Goal: Task Accomplishment & Management: Manage account settings

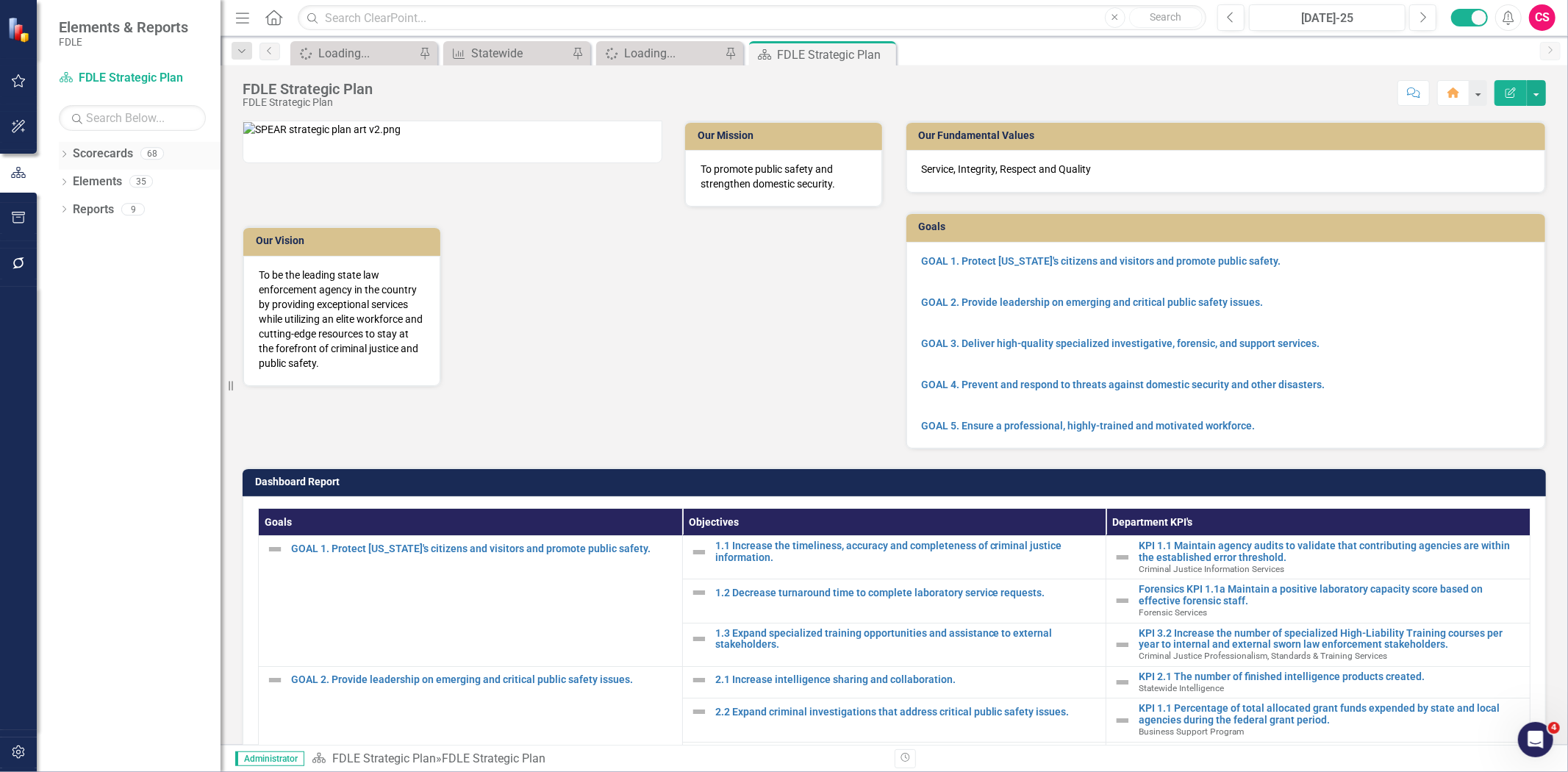
drag, startPoint x: 105, startPoint y: 151, endPoint x: 99, endPoint y: 154, distance: 6.7
click at [105, 151] on link "Scorecards" at bounding box center [103, 154] width 61 height 17
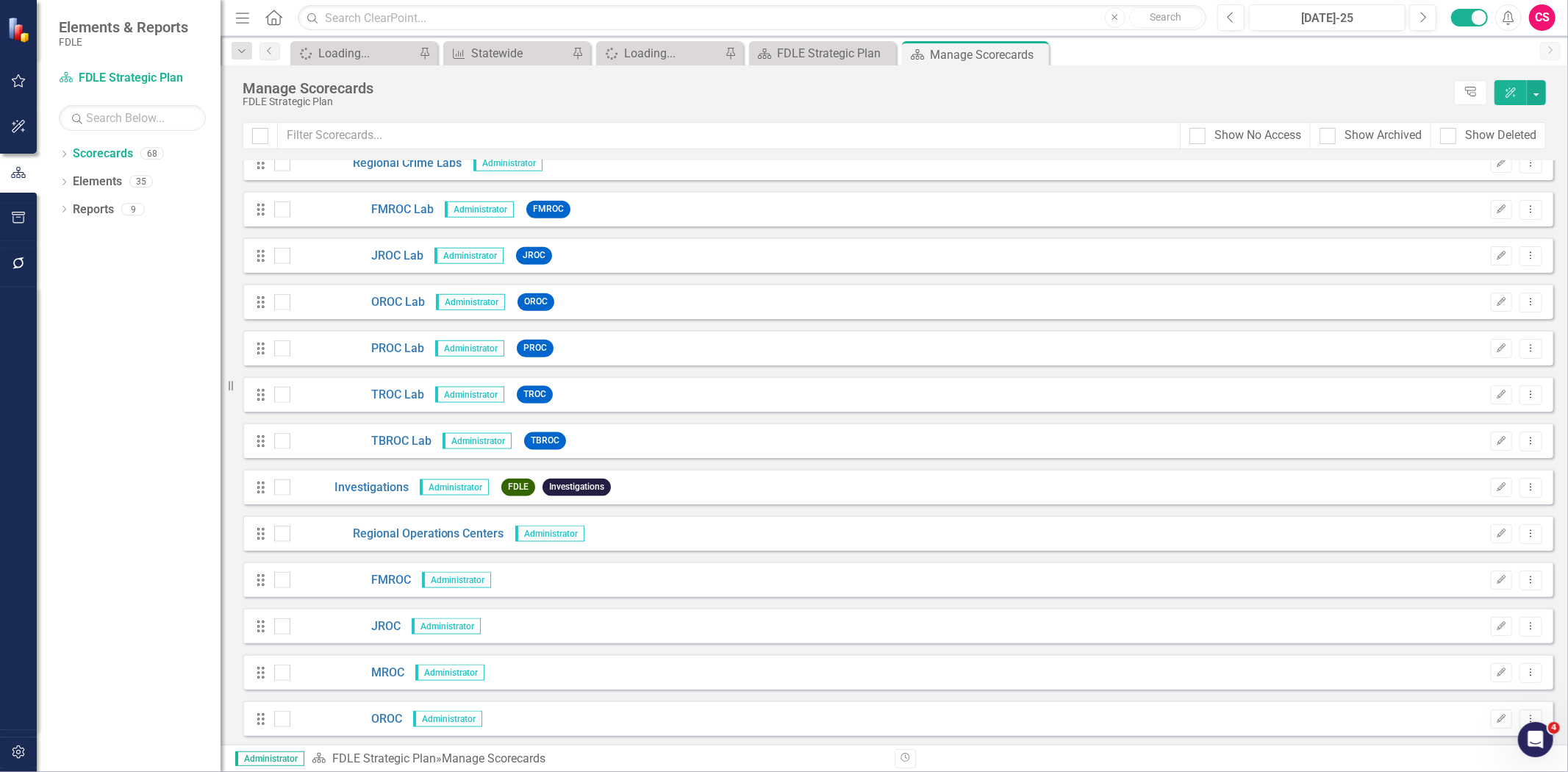
scroll to position [1634, 0]
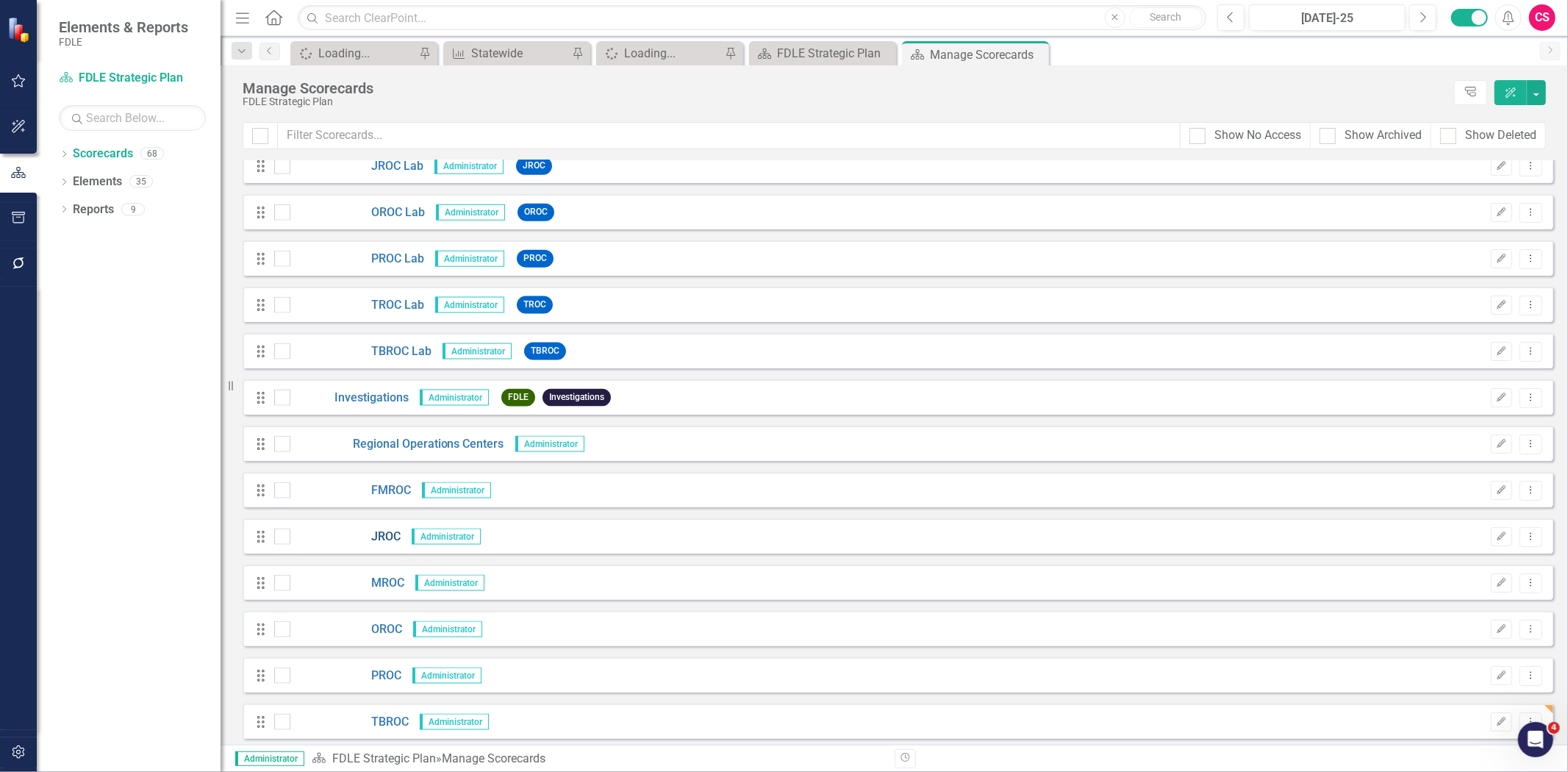
click at [375, 537] on link "JROC" at bounding box center [345, 537] width 110 height 17
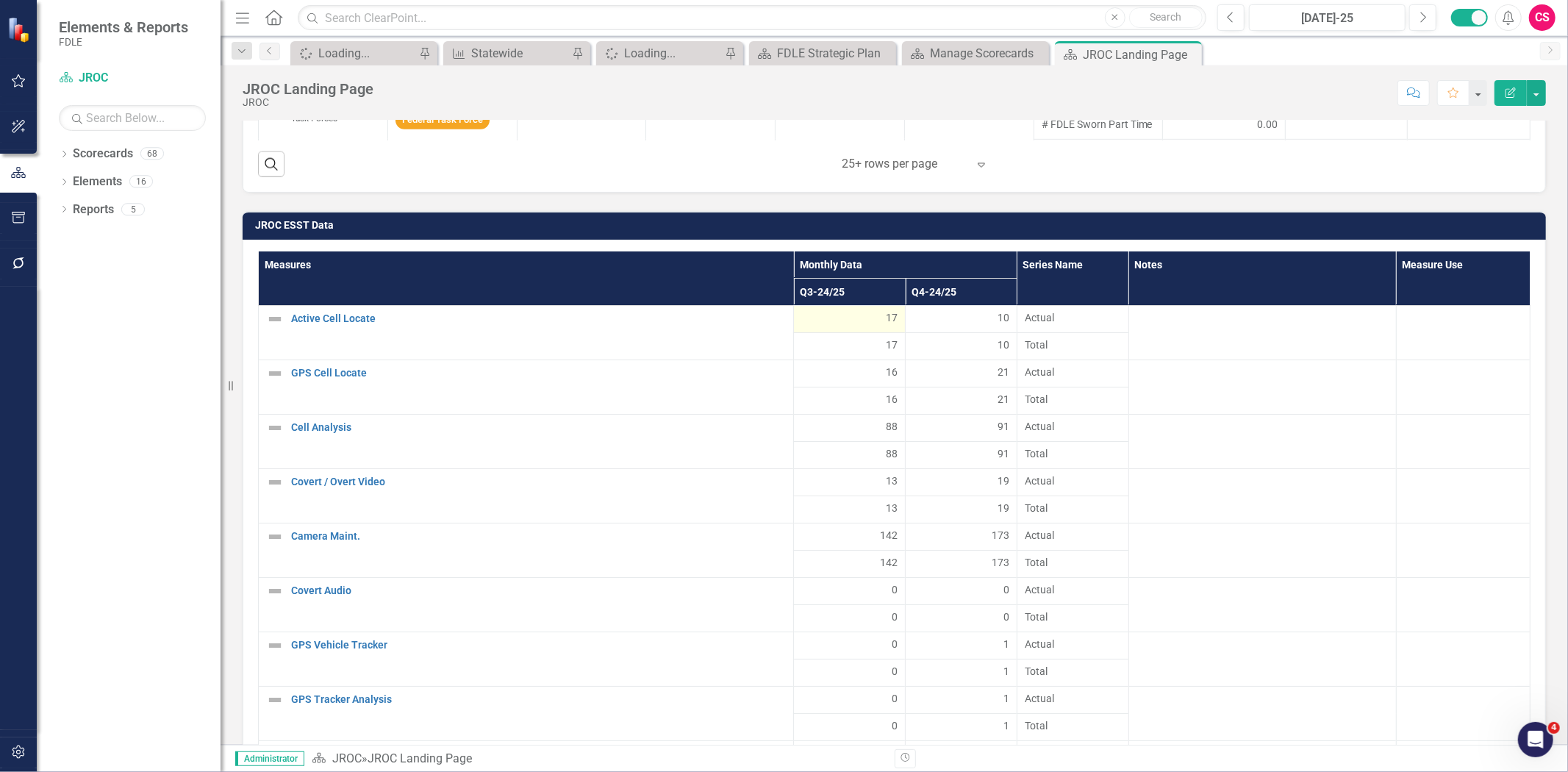
click at [844, 316] on div "17" at bounding box center [849, 317] width 97 height 15
click at [843, 317] on div "17" at bounding box center [849, 317] width 97 height 15
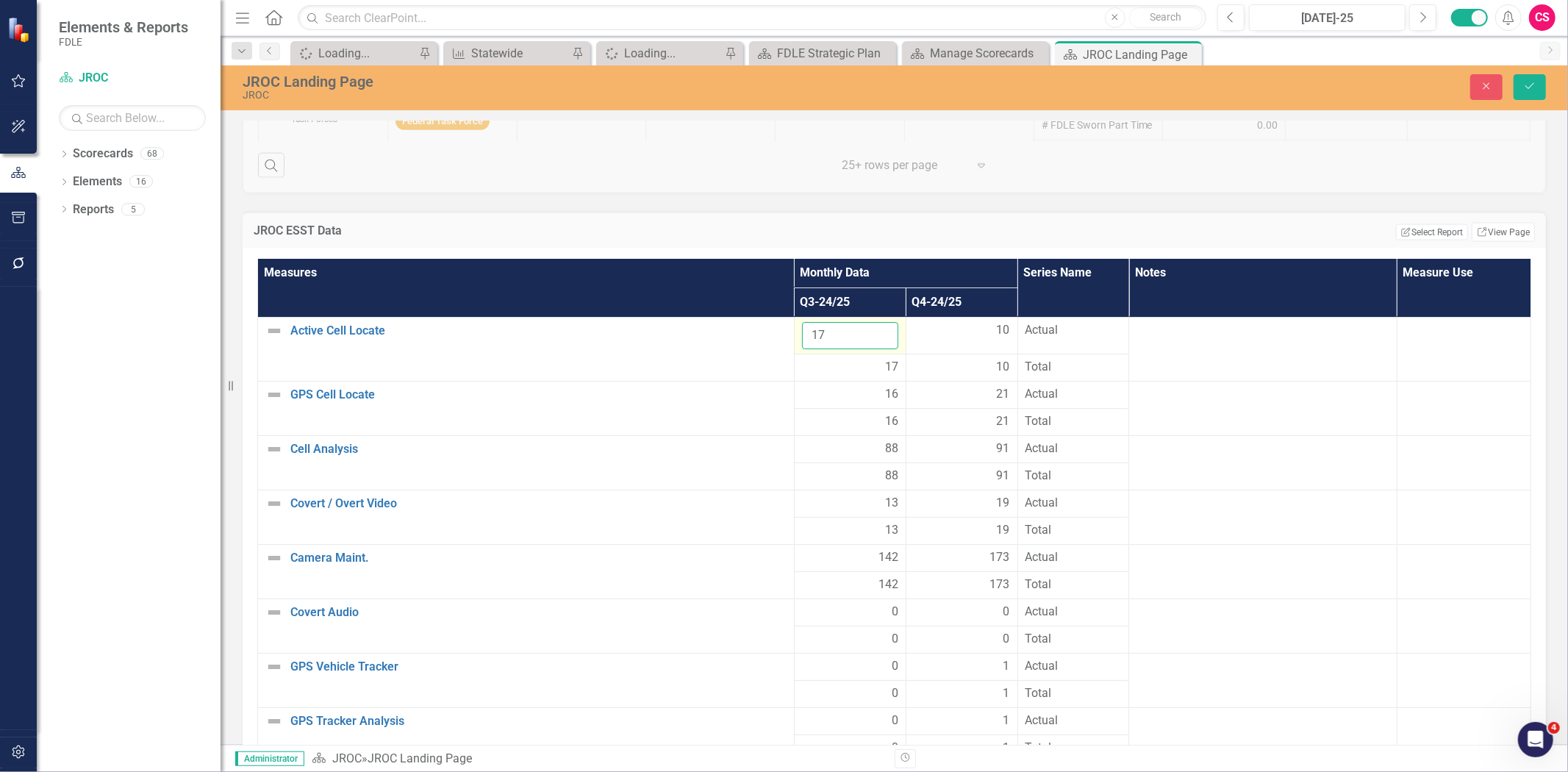
click at [841, 332] on input "17" at bounding box center [849, 335] width 97 height 27
click at [1486, 97] on button "Close" at bounding box center [1486, 87] width 32 height 25
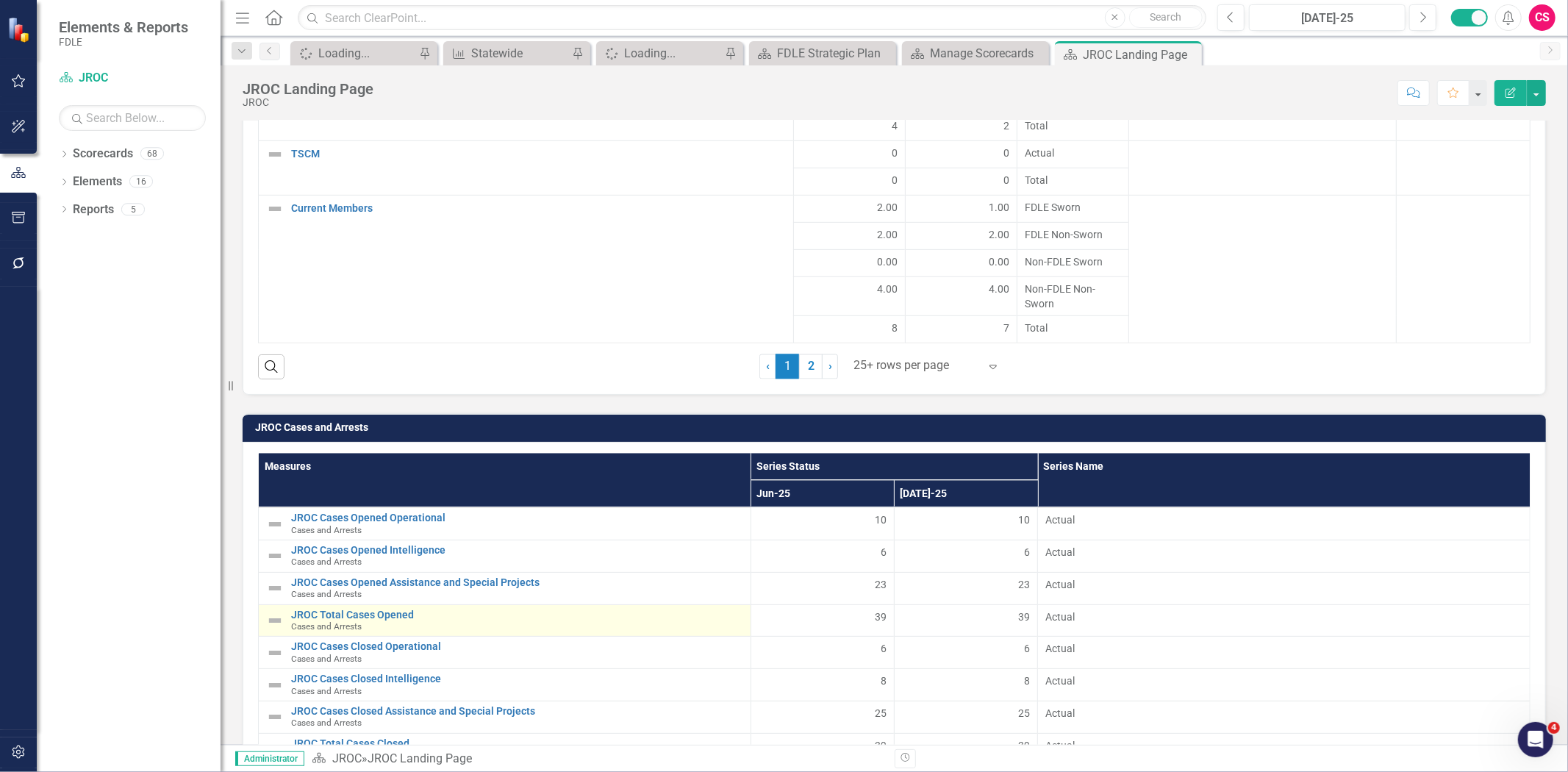
scroll to position [2393, 0]
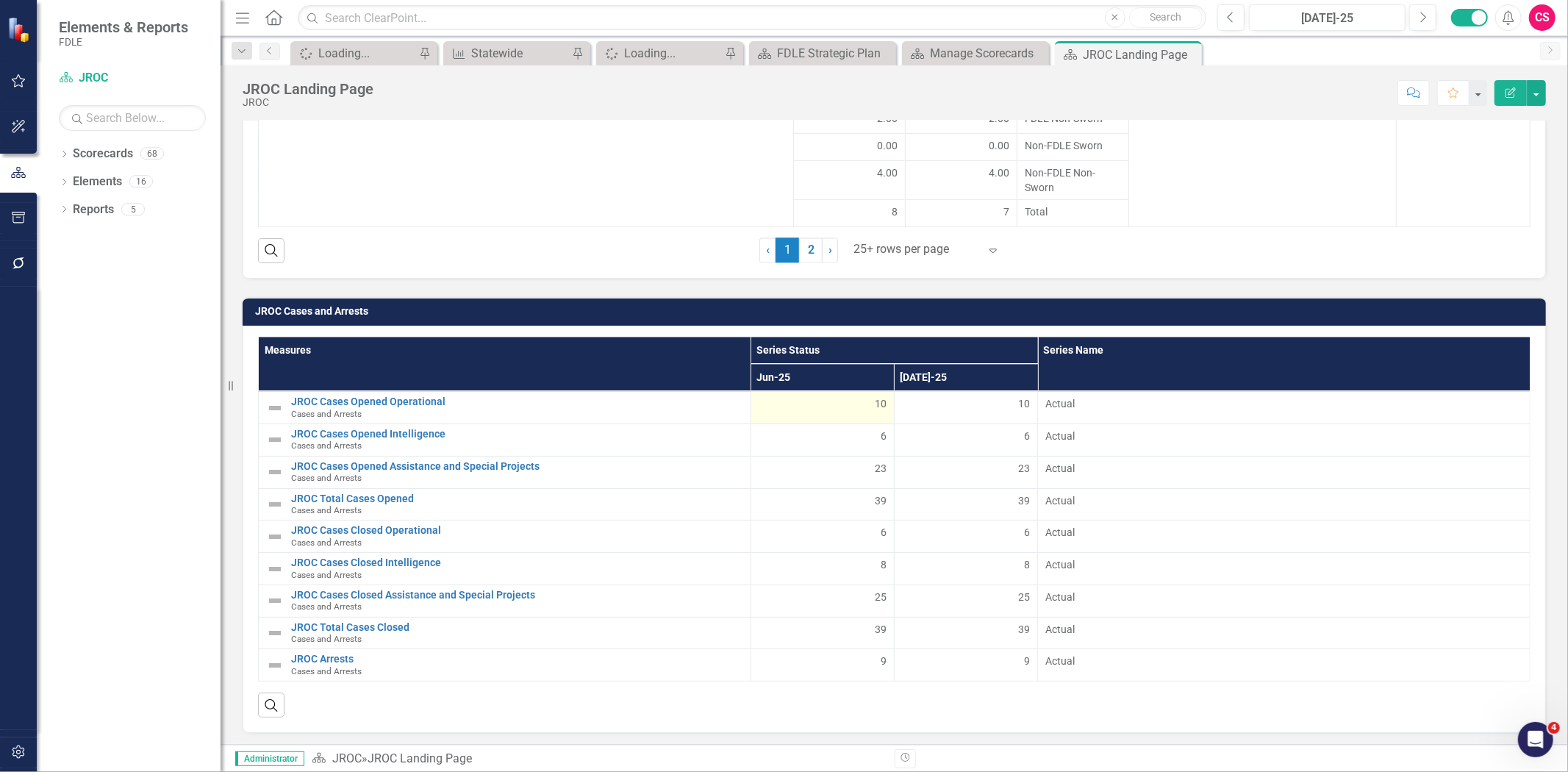
click at [805, 410] on div "10" at bounding box center [823, 405] width 128 height 18
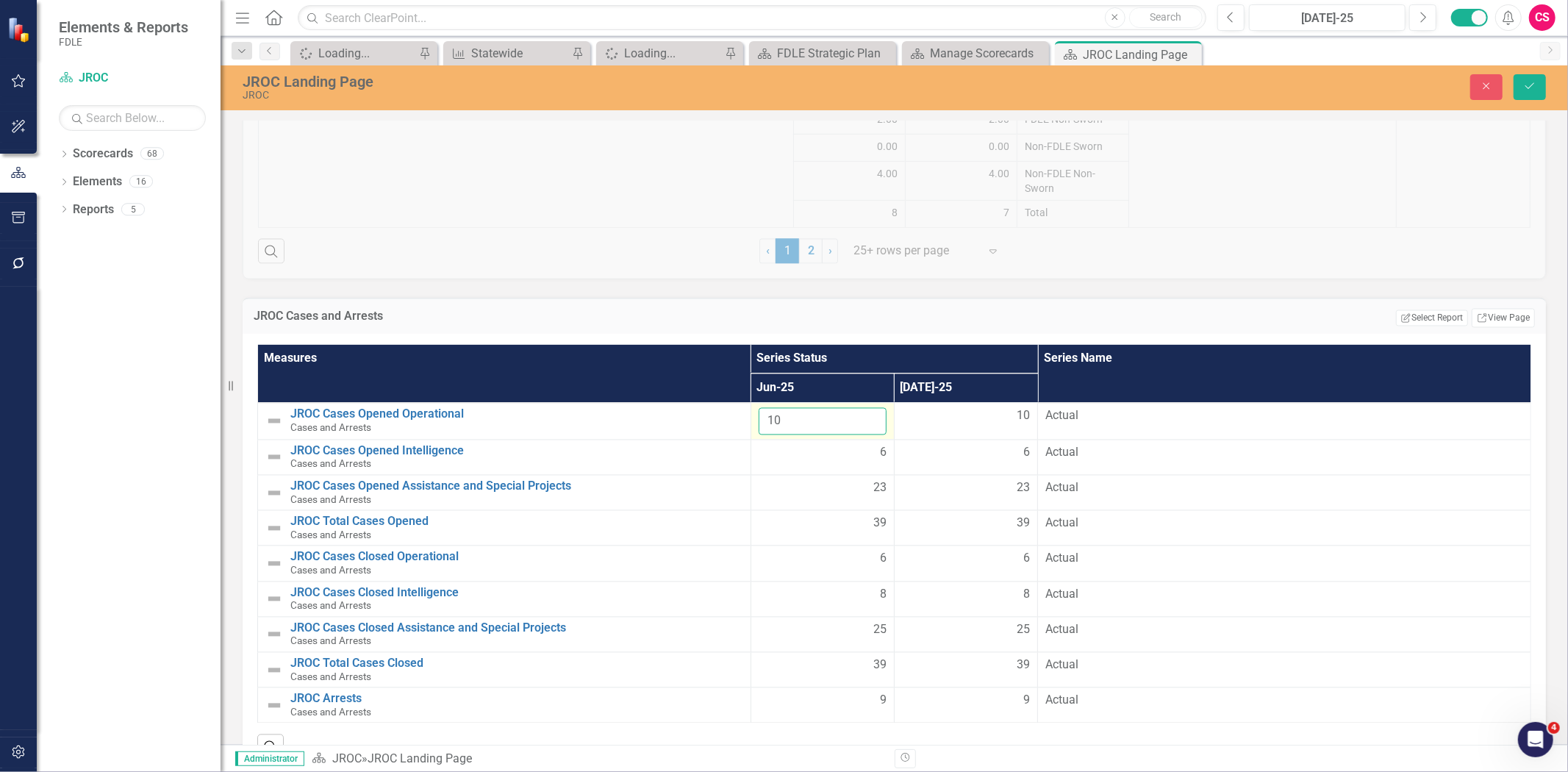
click at [805, 413] on input "10" at bounding box center [823, 422] width 128 height 27
click at [864, 413] on input "11" at bounding box center [823, 422] width 128 height 27
type input "10"
click at [864, 424] on input "10" at bounding box center [823, 422] width 128 height 27
click at [1474, 85] on button "Close" at bounding box center [1486, 87] width 32 height 25
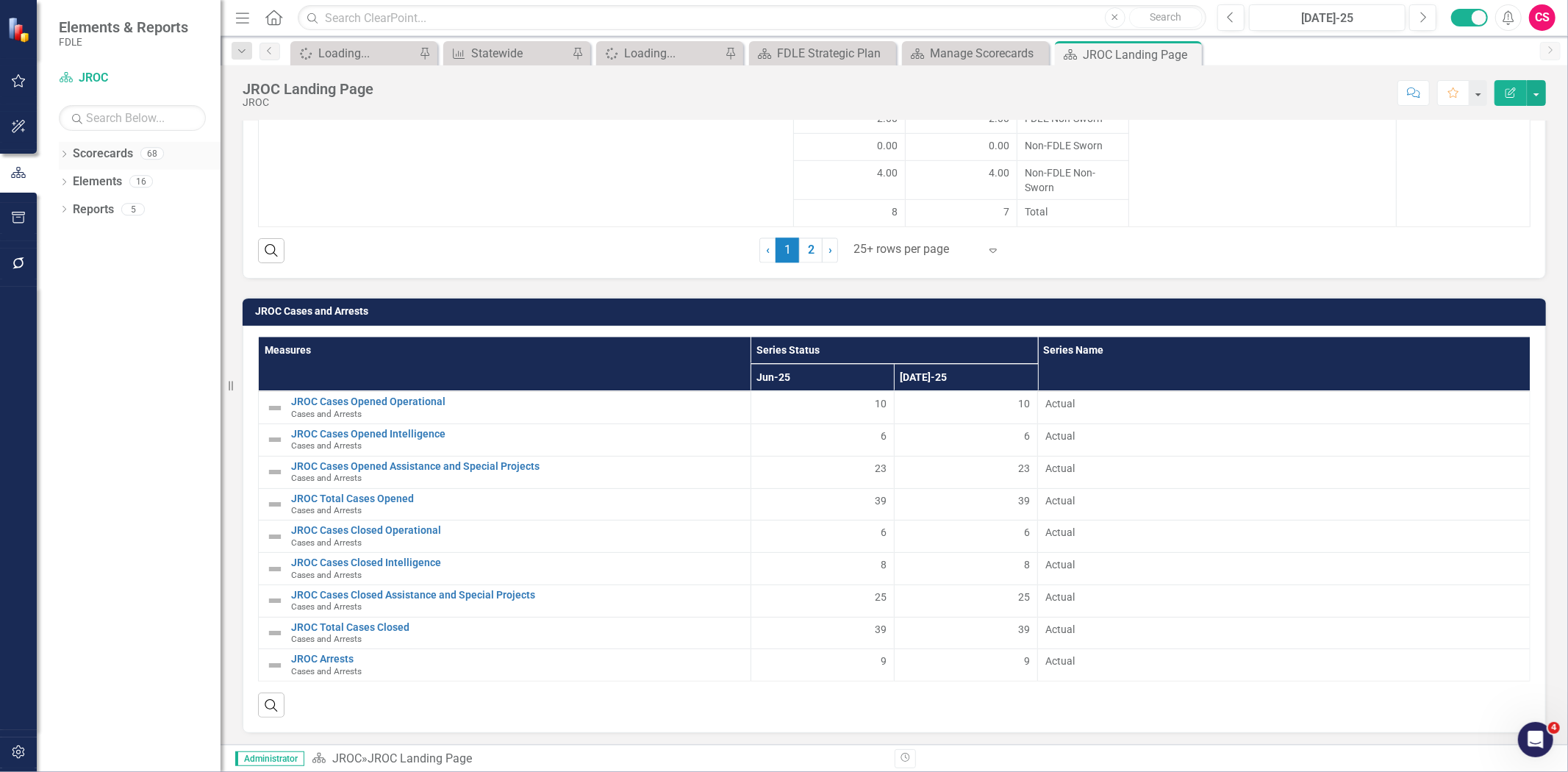
click at [113, 151] on link "Scorecards" at bounding box center [103, 154] width 61 height 17
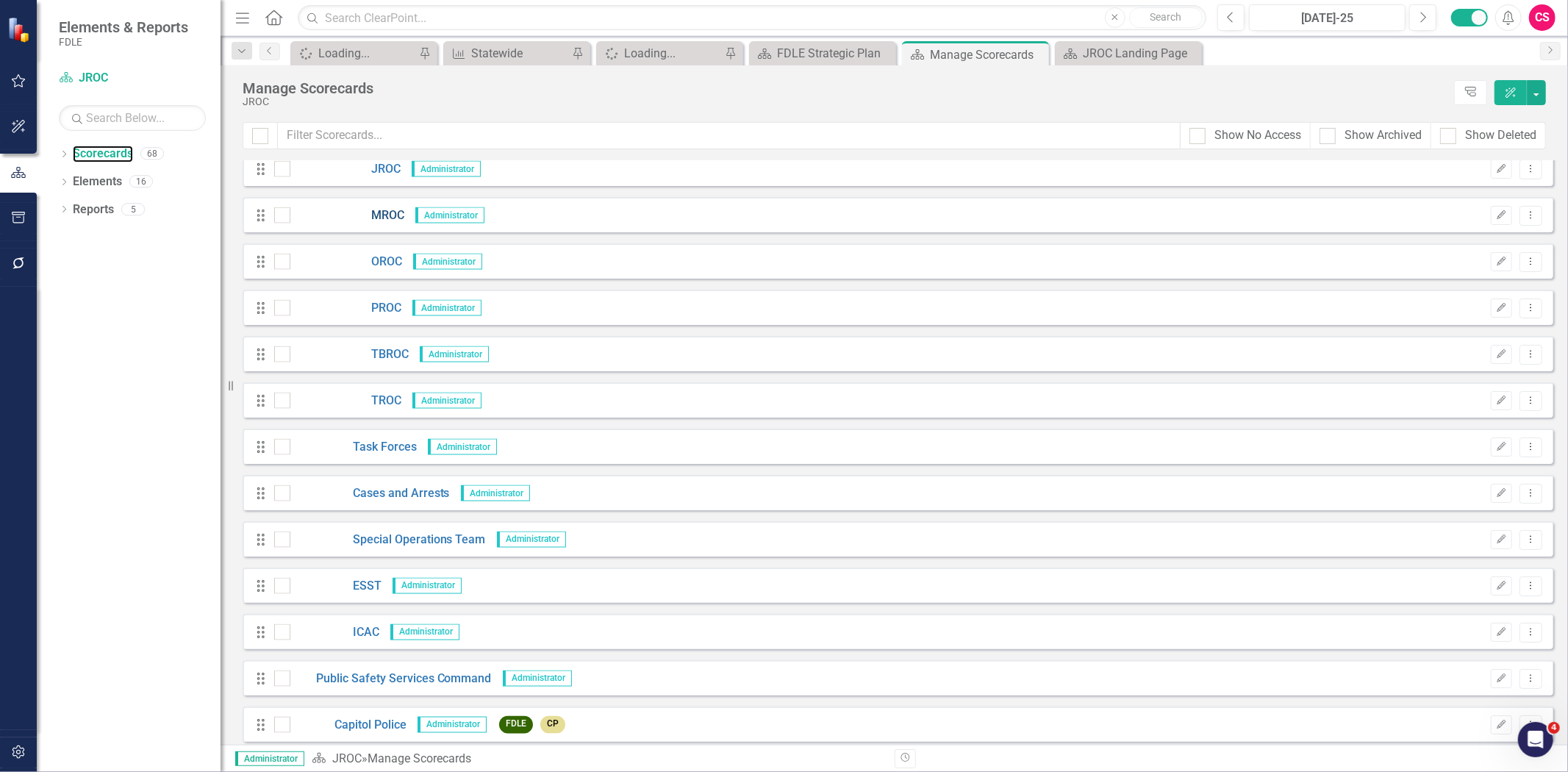
scroll to position [2124, 0]
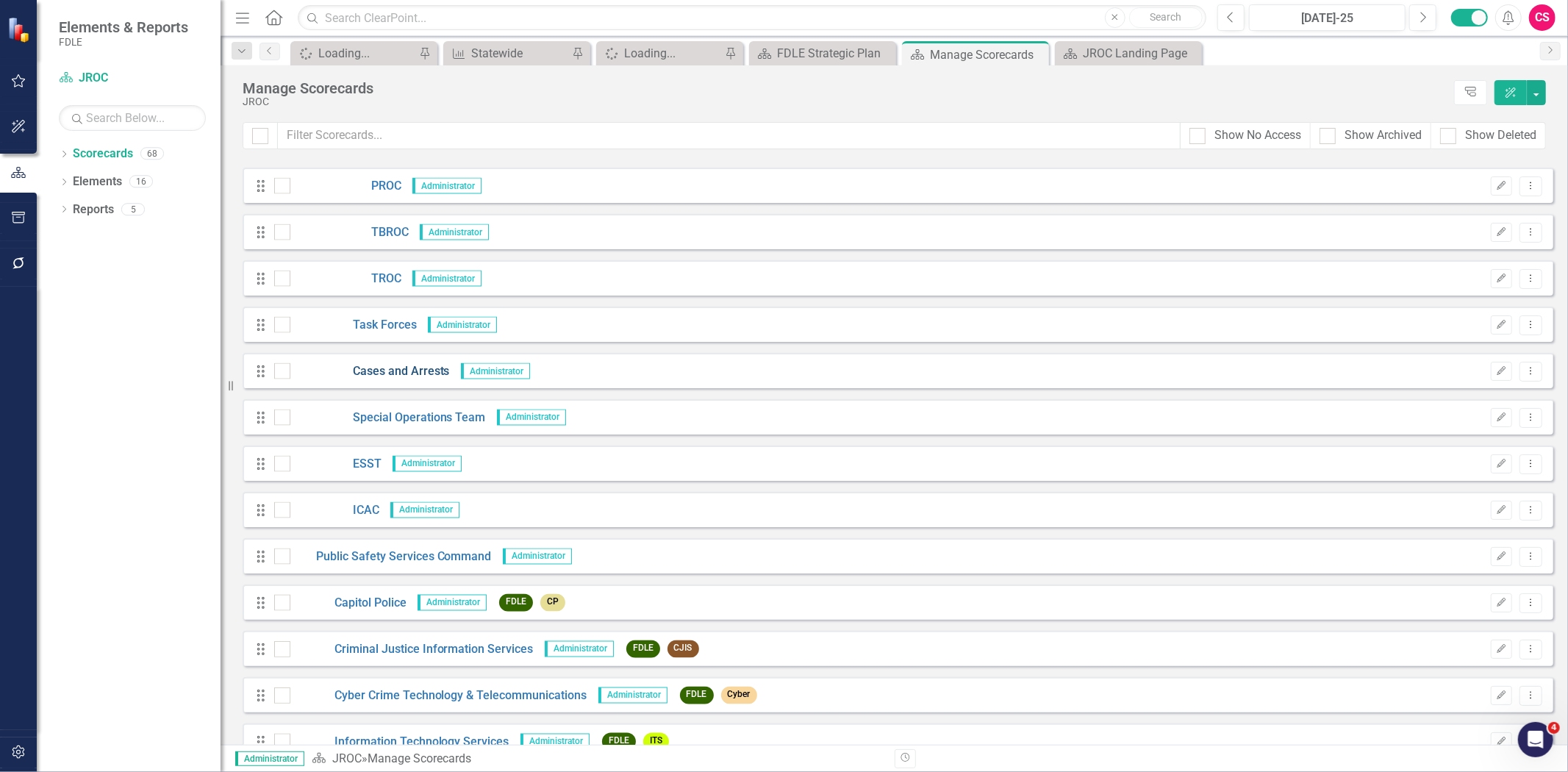
click at [390, 364] on link "Cases and Arrests" at bounding box center [370, 371] width 159 height 17
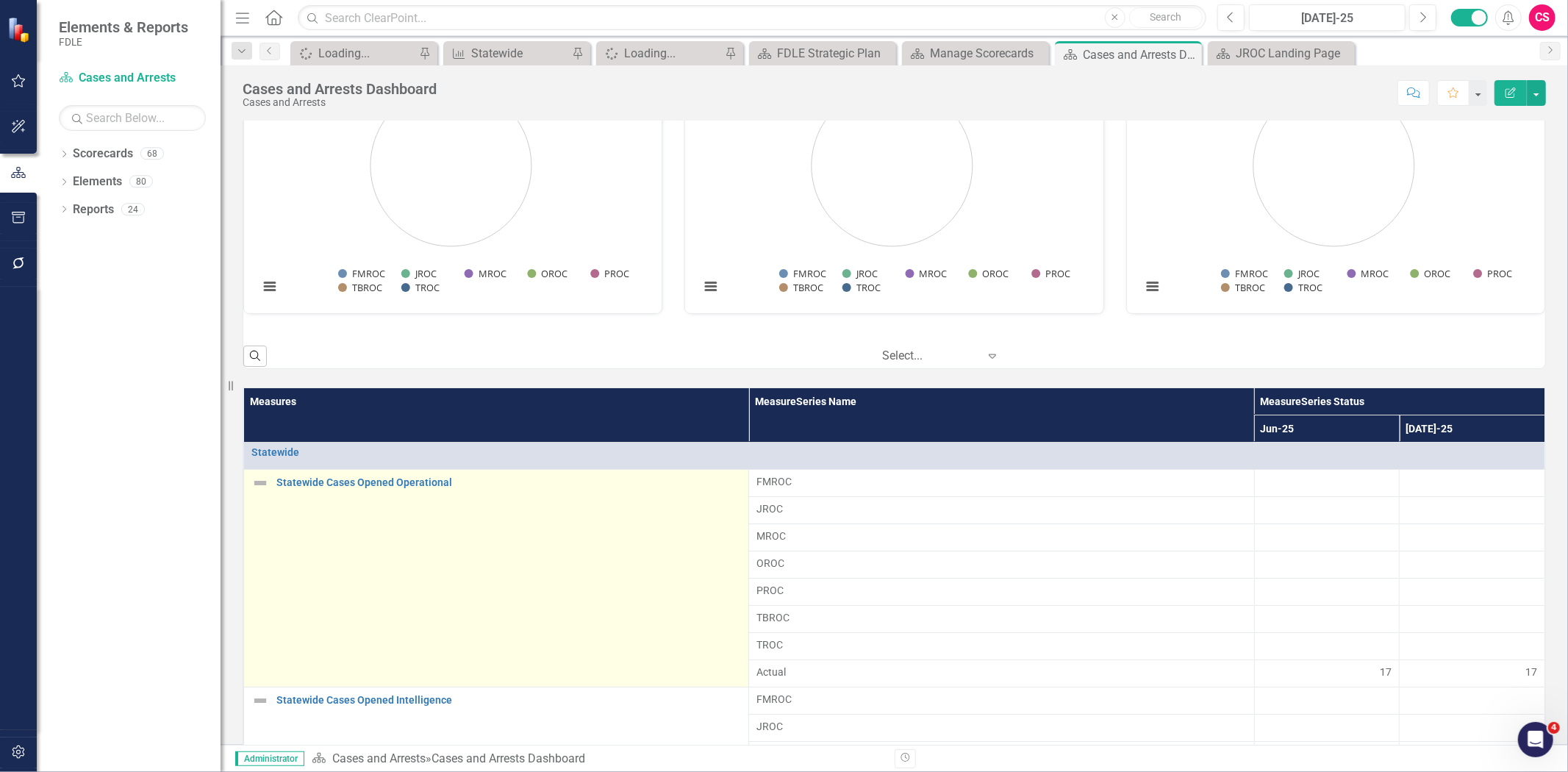
scroll to position [980, 0]
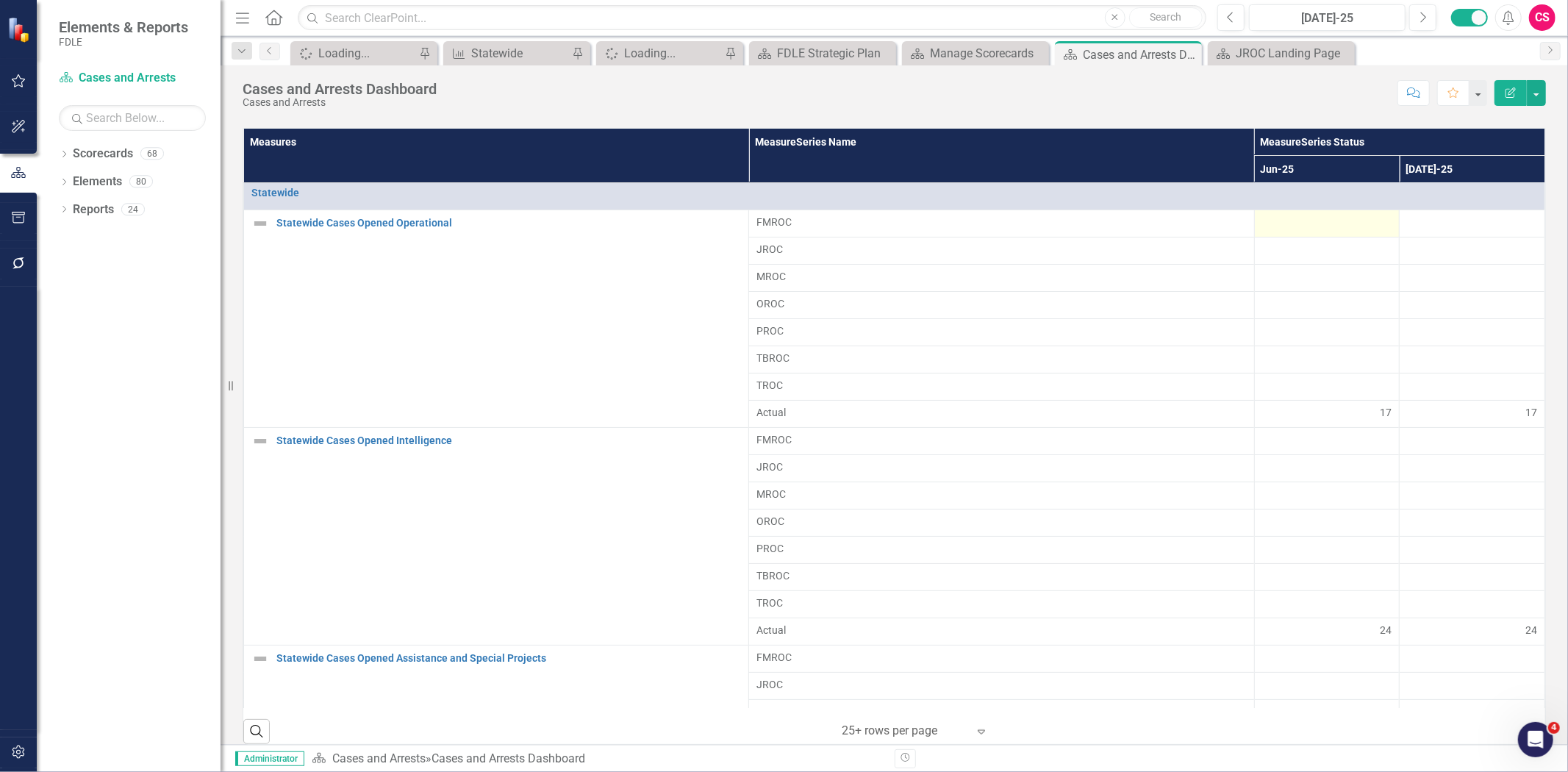
click at [1305, 228] on div at bounding box center [1327, 224] width 130 height 18
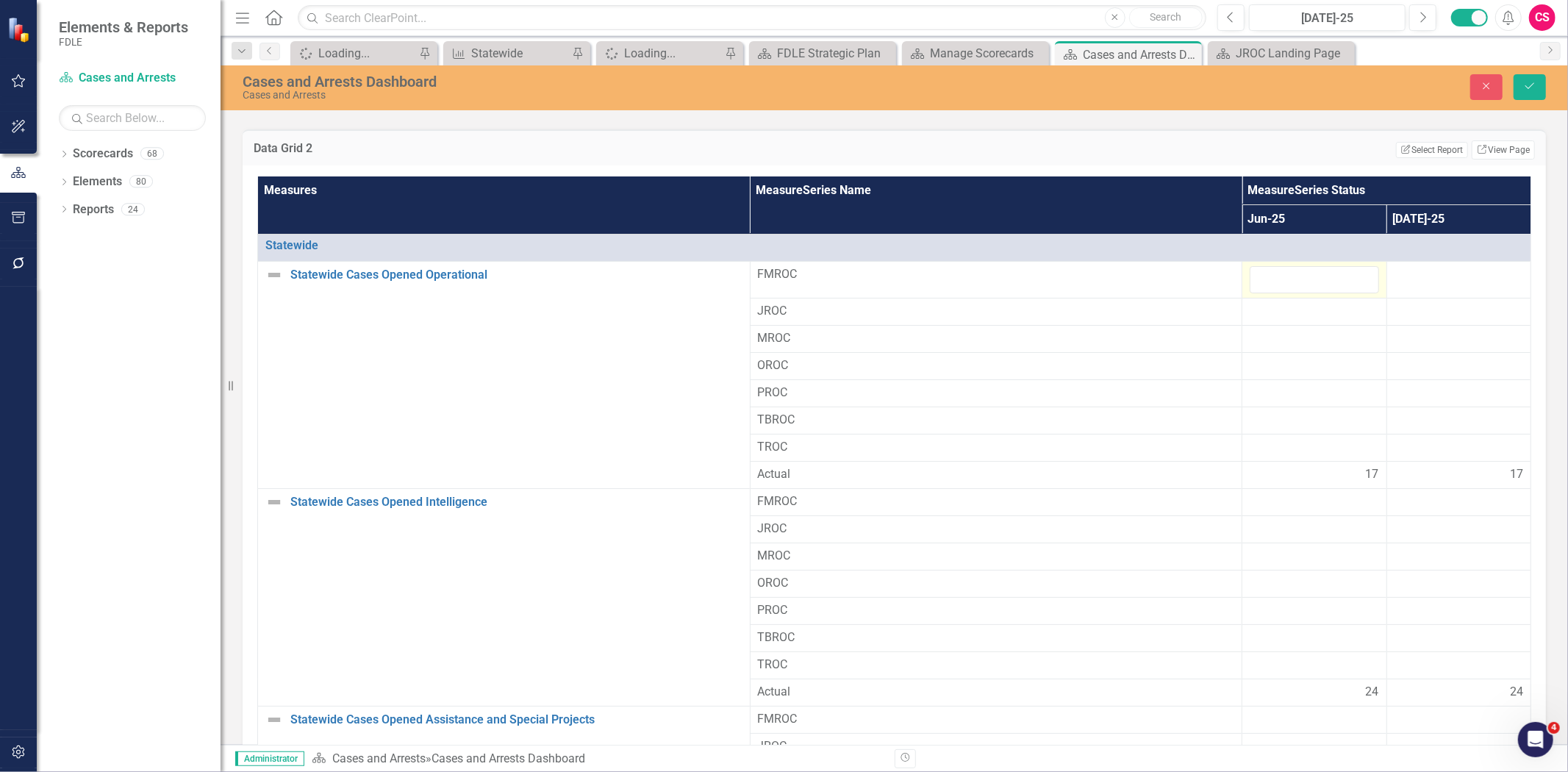
click at [1299, 267] on td at bounding box center [1314, 280] width 144 height 37
click at [1294, 273] on input "number" at bounding box center [1314, 280] width 129 height 27
type input "1"
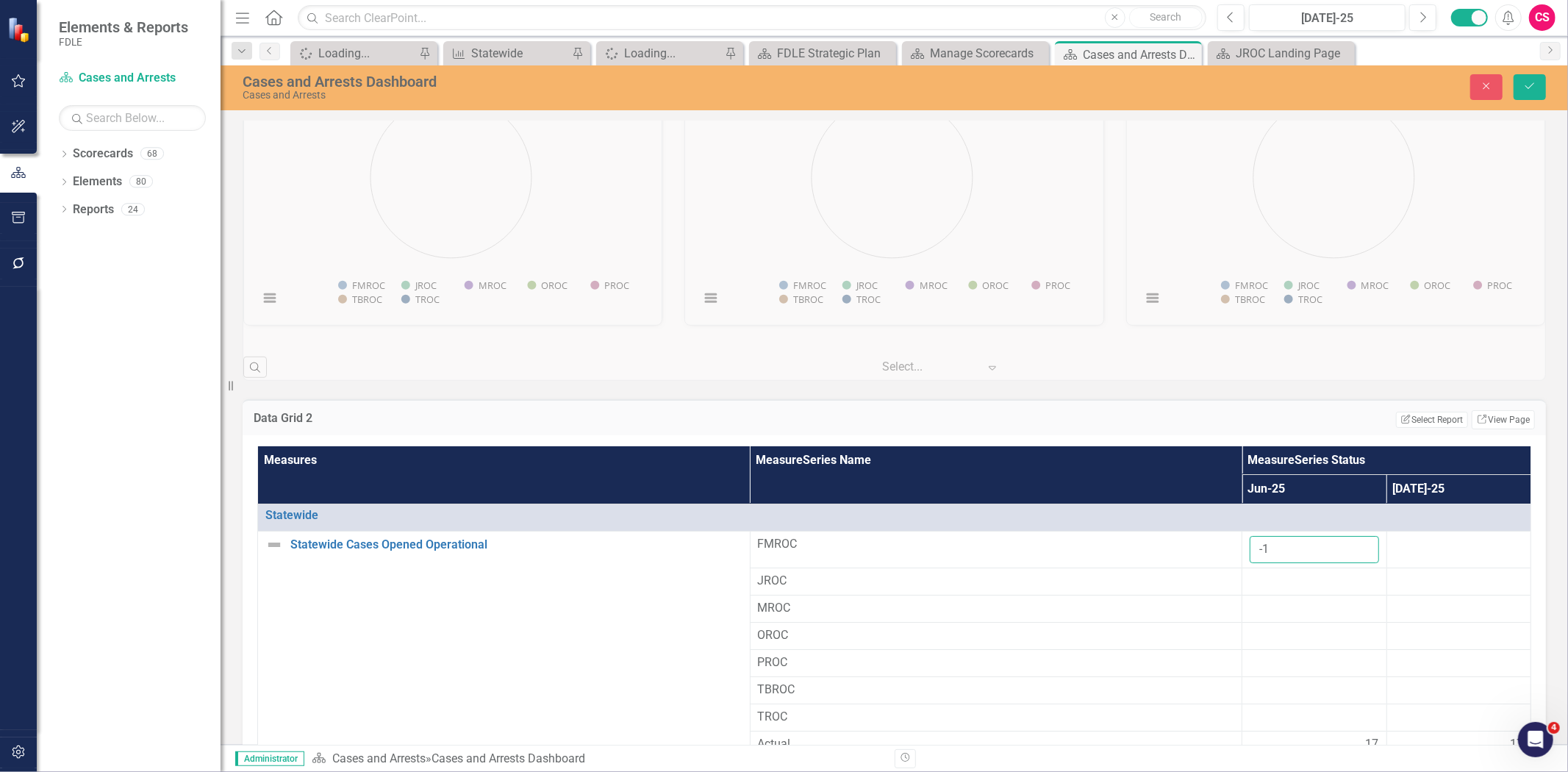
scroll to position [490, 0]
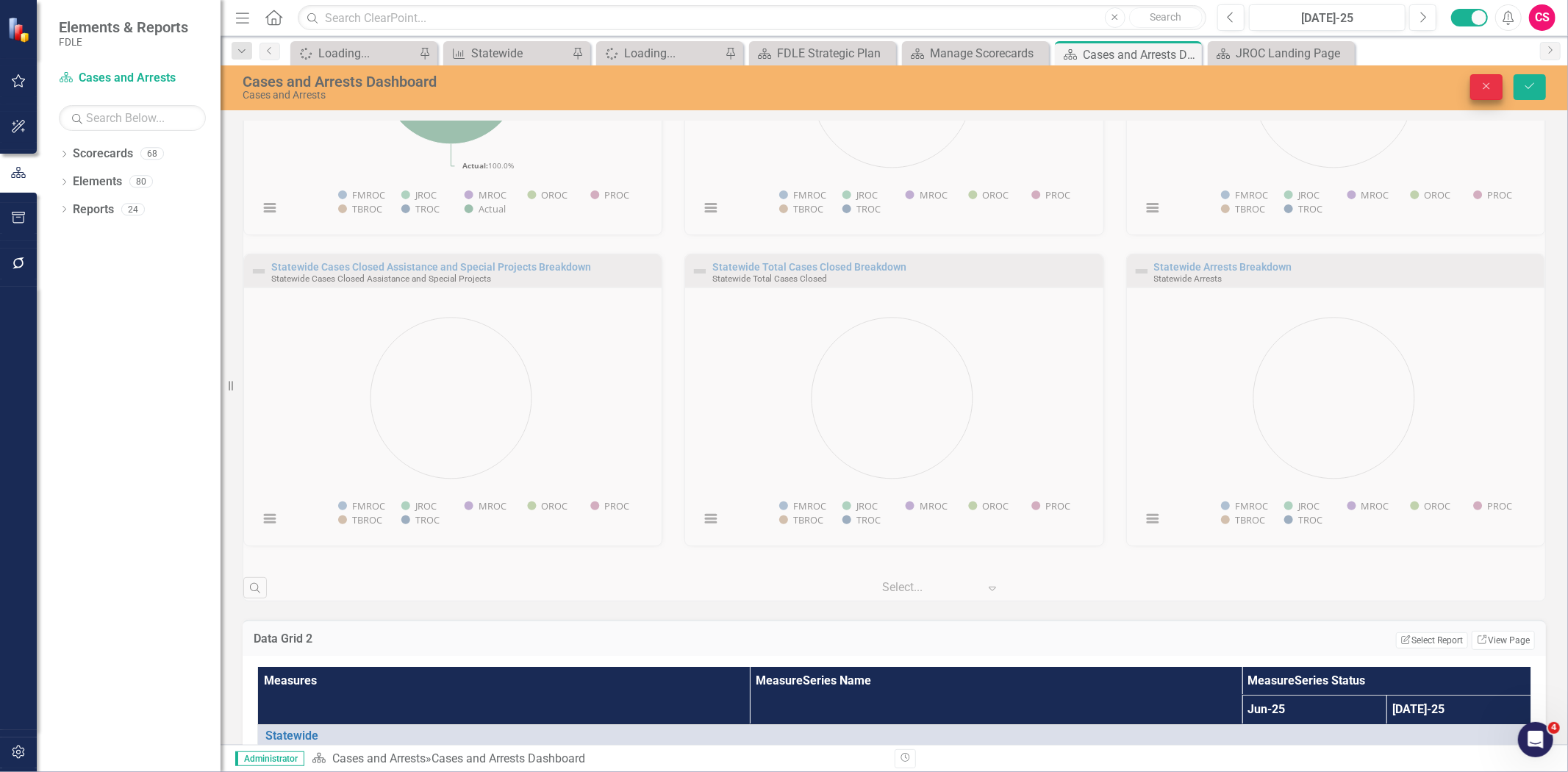
type input "-1"
click at [1480, 82] on icon "Close" at bounding box center [1486, 86] width 13 height 10
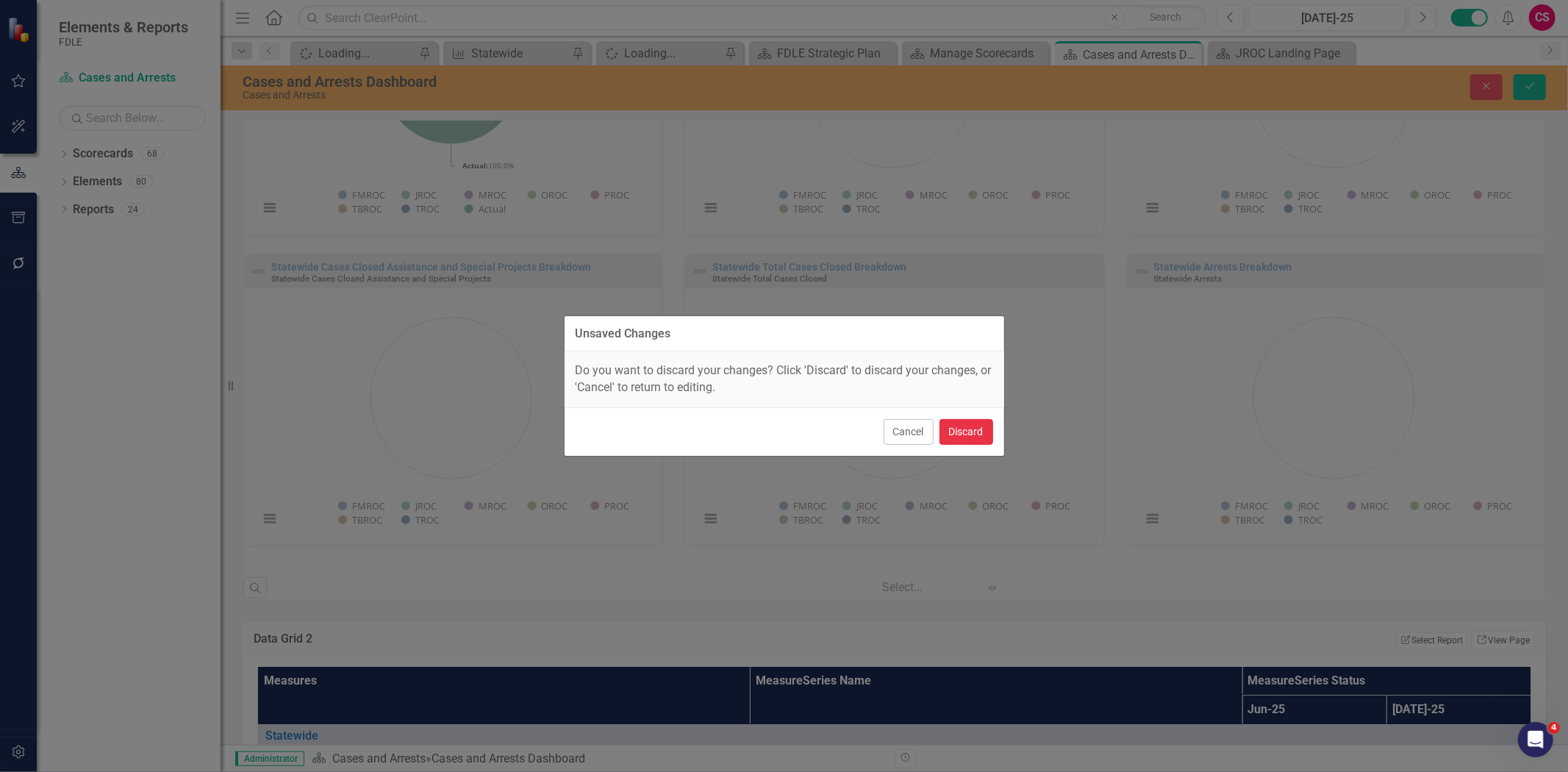
click at [975, 431] on button "Discard" at bounding box center [966, 432] width 54 height 25
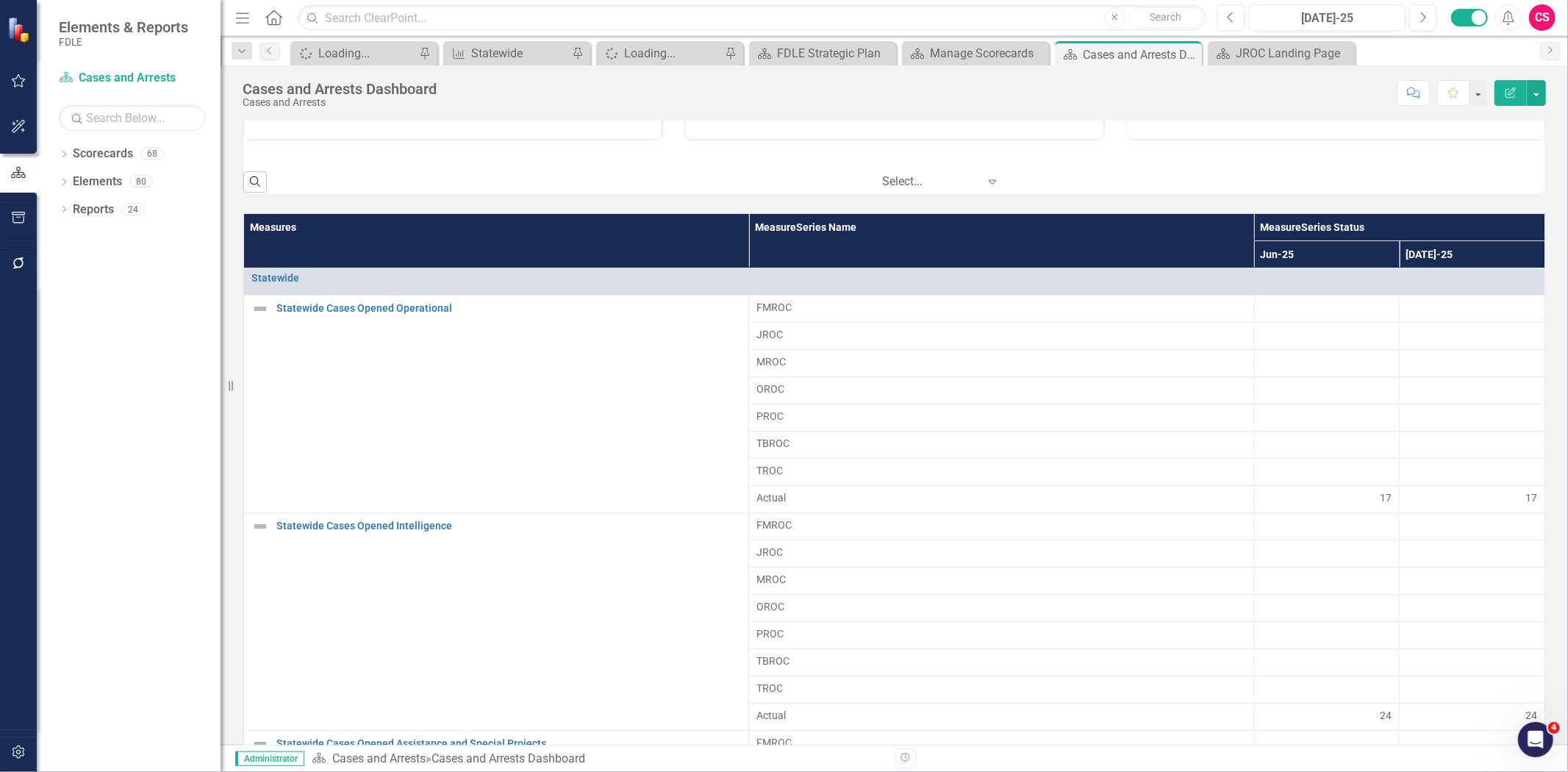
scroll to position [899, 0]
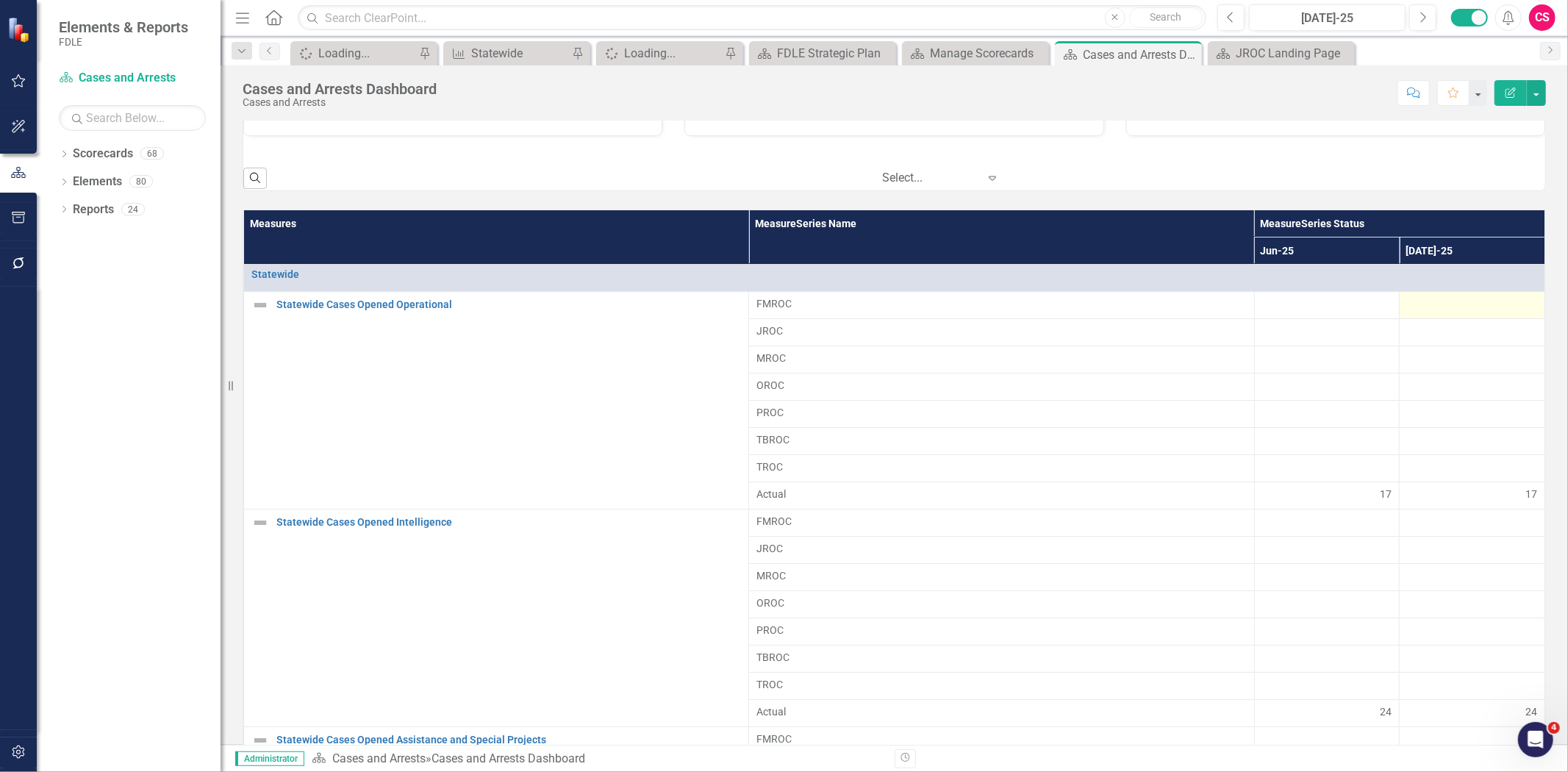
click at [1417, 305] on div at bounding box center [1472, 306] width 130 height 18
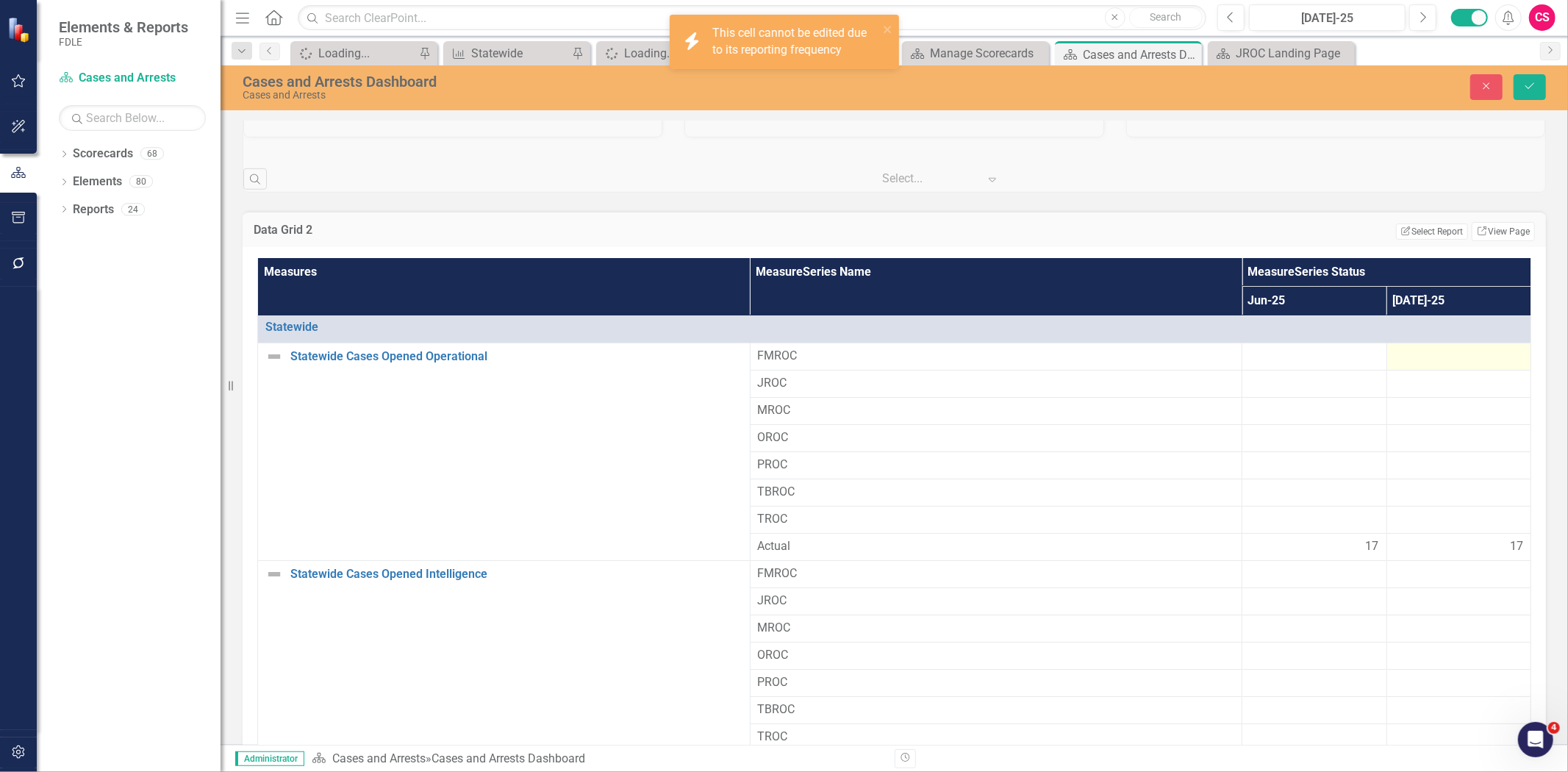
click at [1402, 349] on div at bounding box center [1459, 357] width 129 height 18
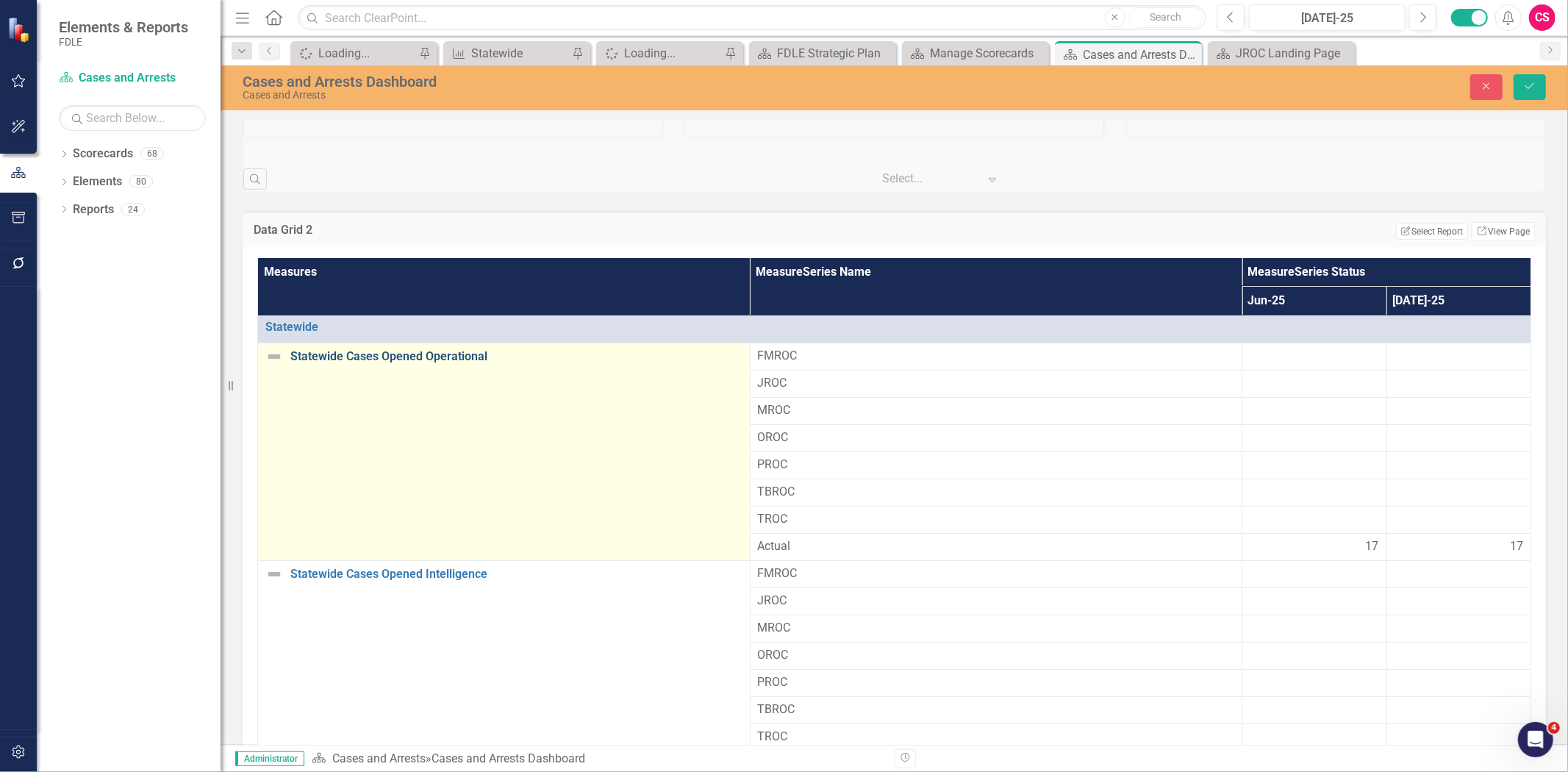
click at [380, 358] on link "Statewide Cases Opened Operational" at bounding box center [516, 356] width 452 height 13
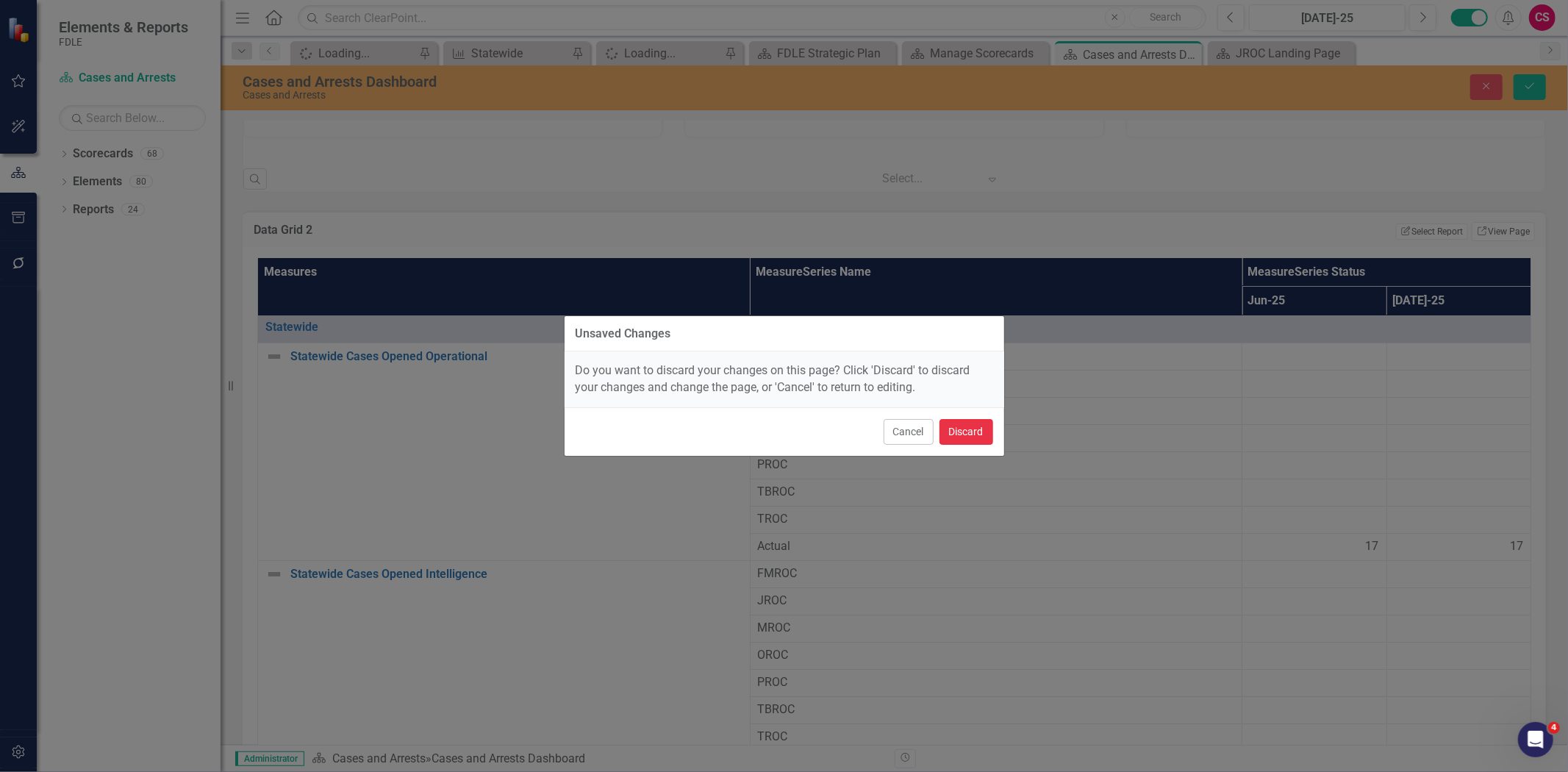
click at [991, 428] on button "Discard" at bounding box center [966, 432] width 54 height 25
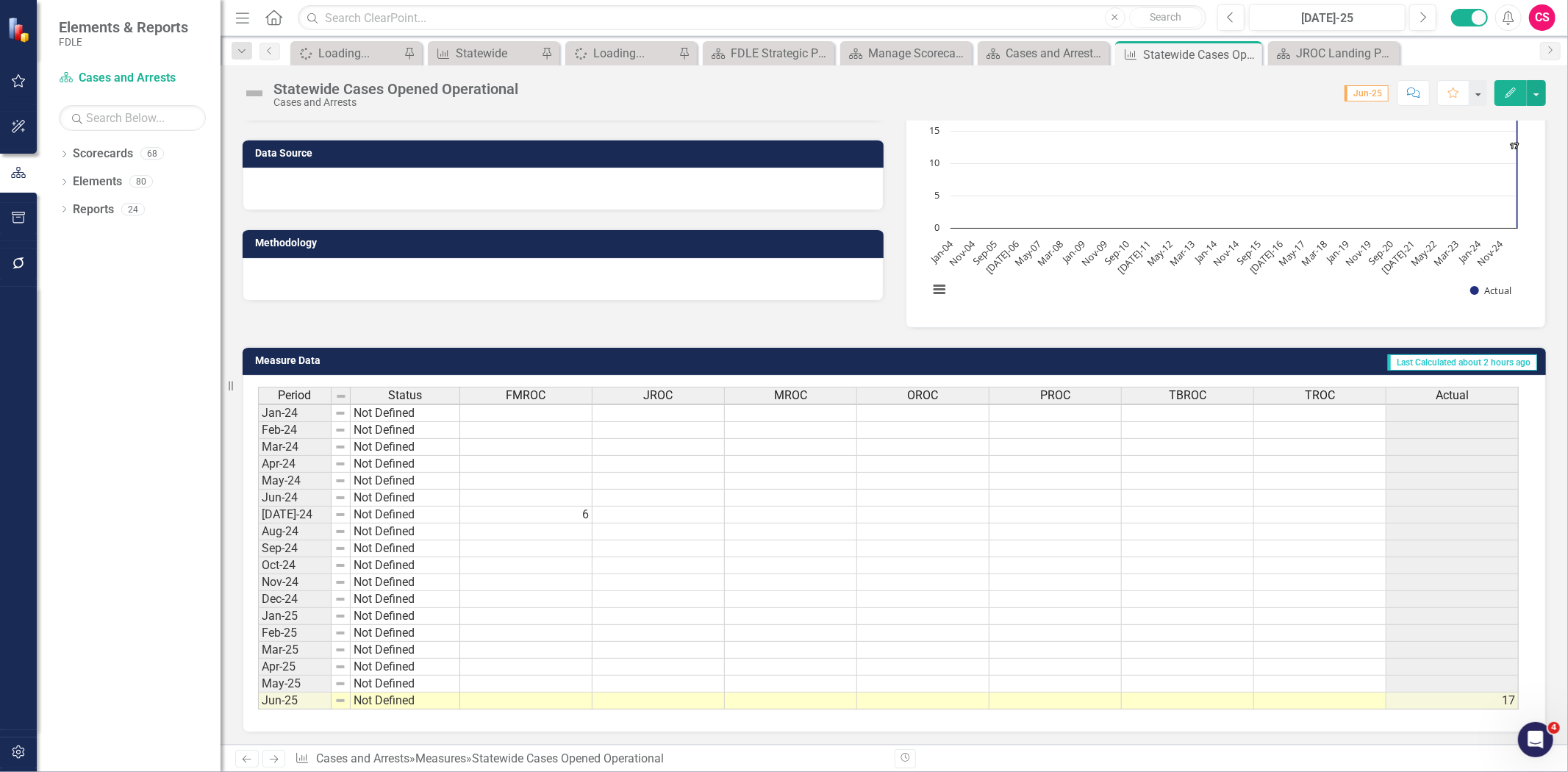
scroll to position [264, 0]
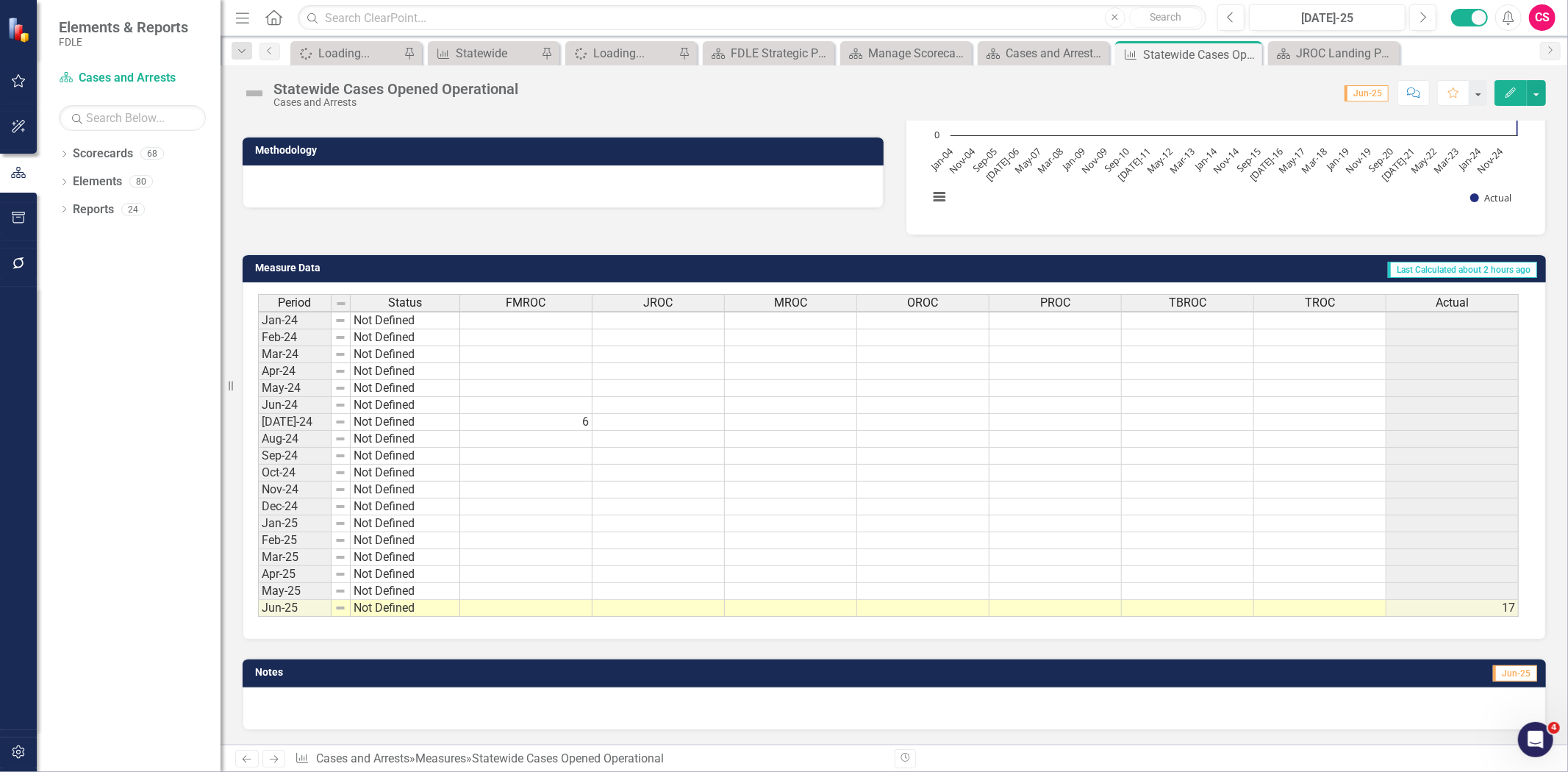
click at [1499, 103] on button "Edit" at bounding box center [1510, 93] width 32 height 25
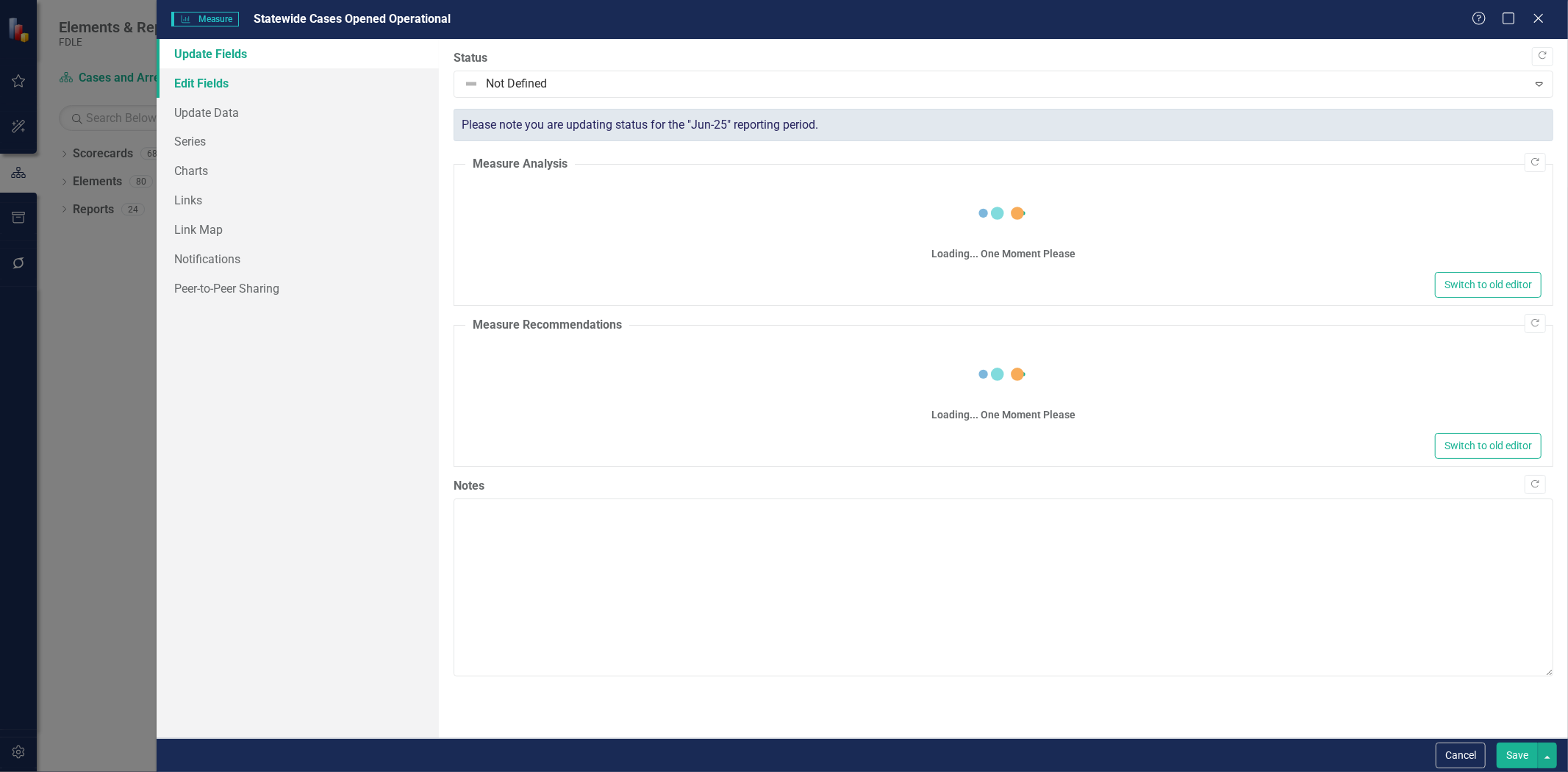
click at [224, 88] on link "Edit Fields" at bounding box center [297, 82] width 282 height 29
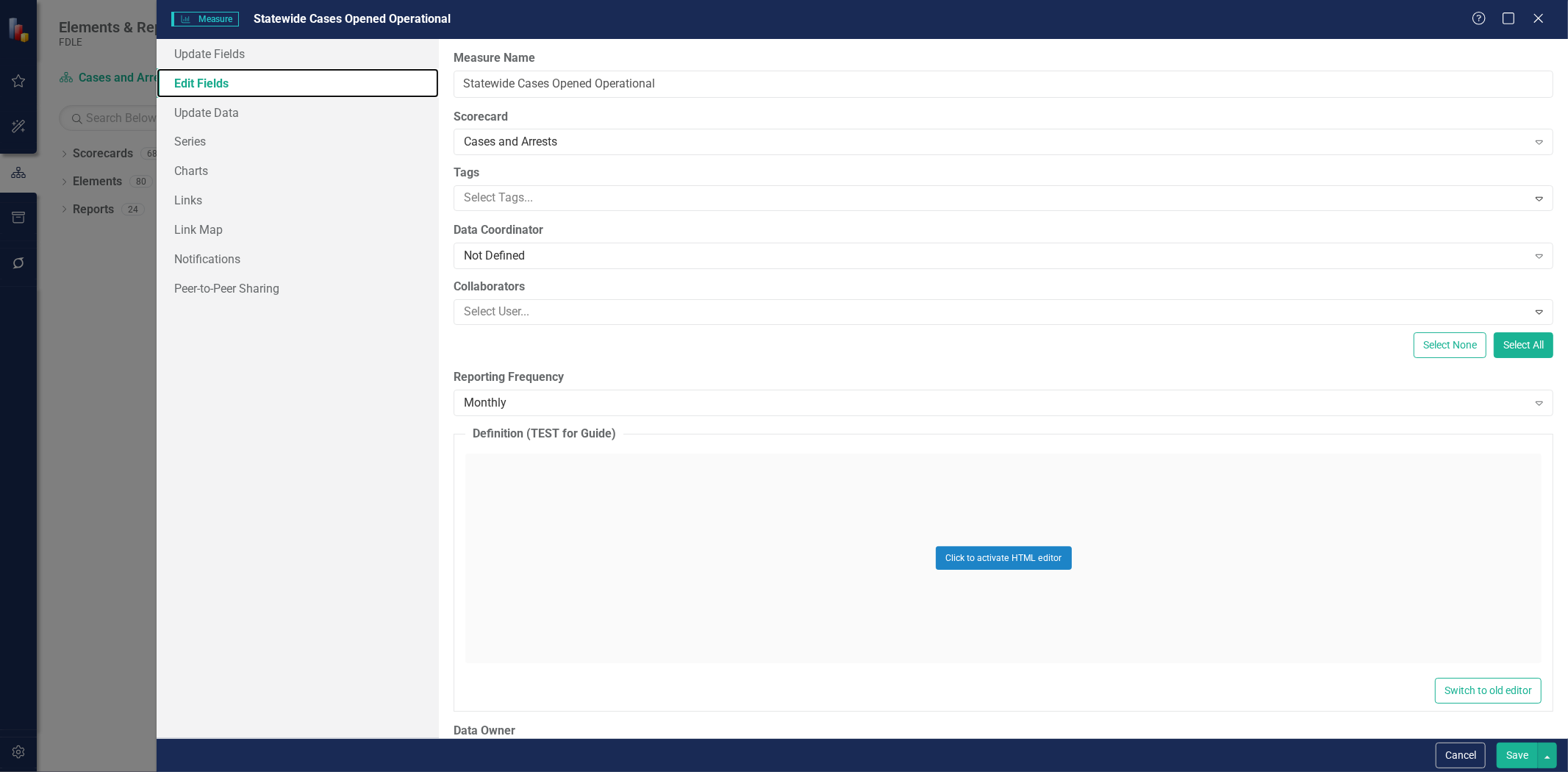
scroll to position [0, 0]
click at [1467, 751] on button "Cancel" at bounding box center [1460, 756] width 50 height 25
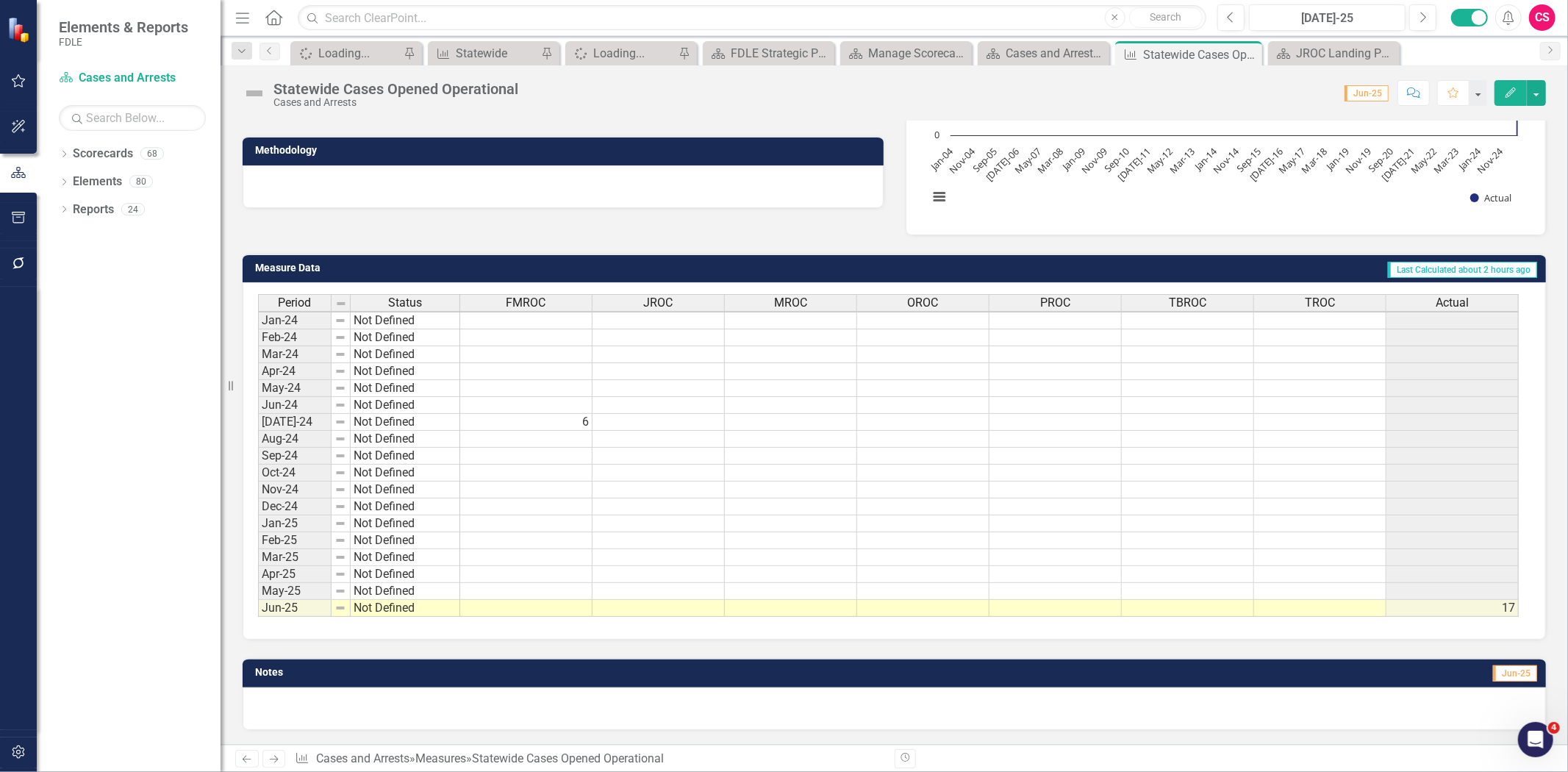
click at [31, 751] on button "button" at bounding box center [19, 753] width 33 height 31
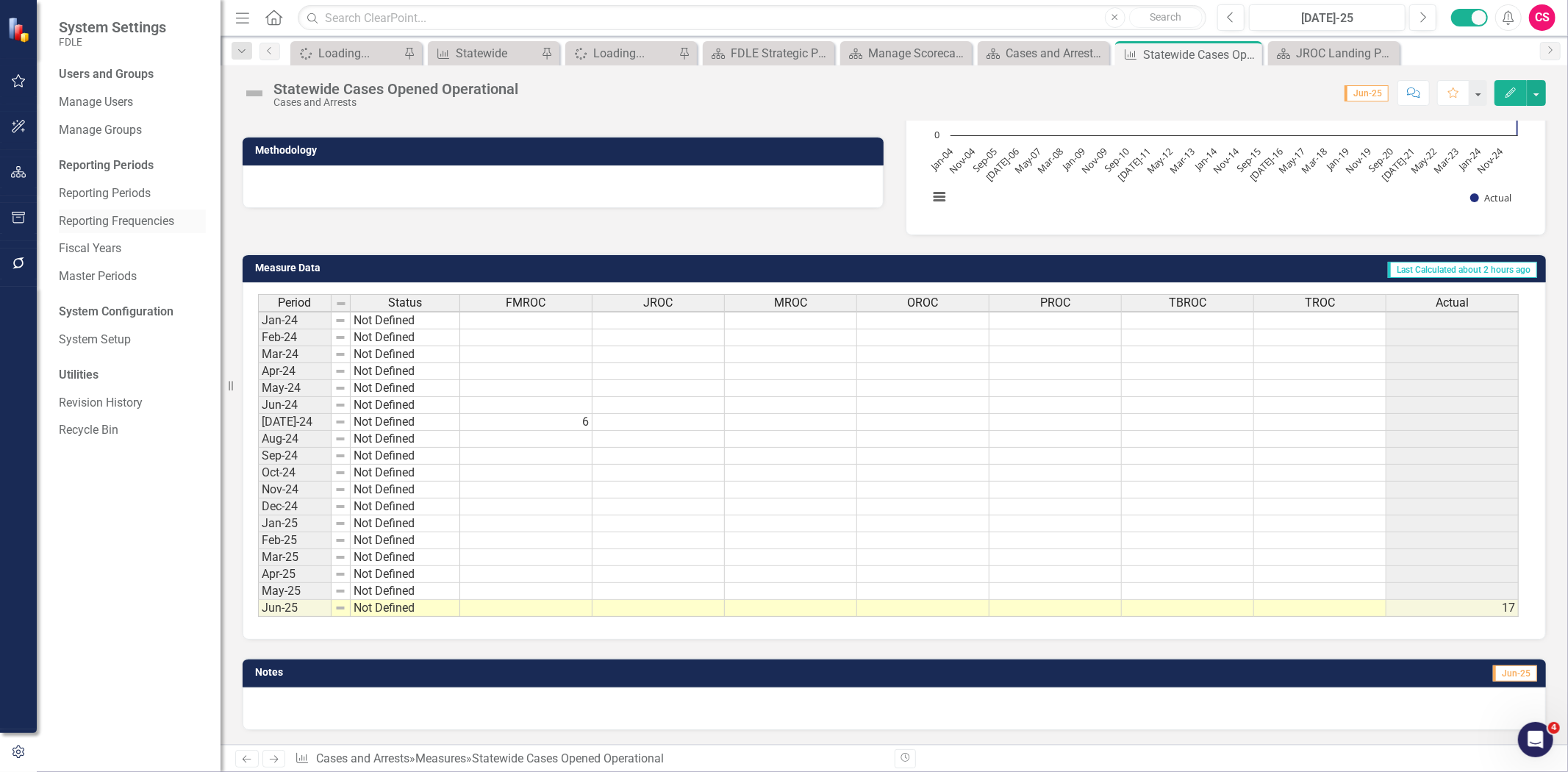
click at [111, 226] on link "Reporting Frequencies" at bounding box center [132, 222] width 147 height 17
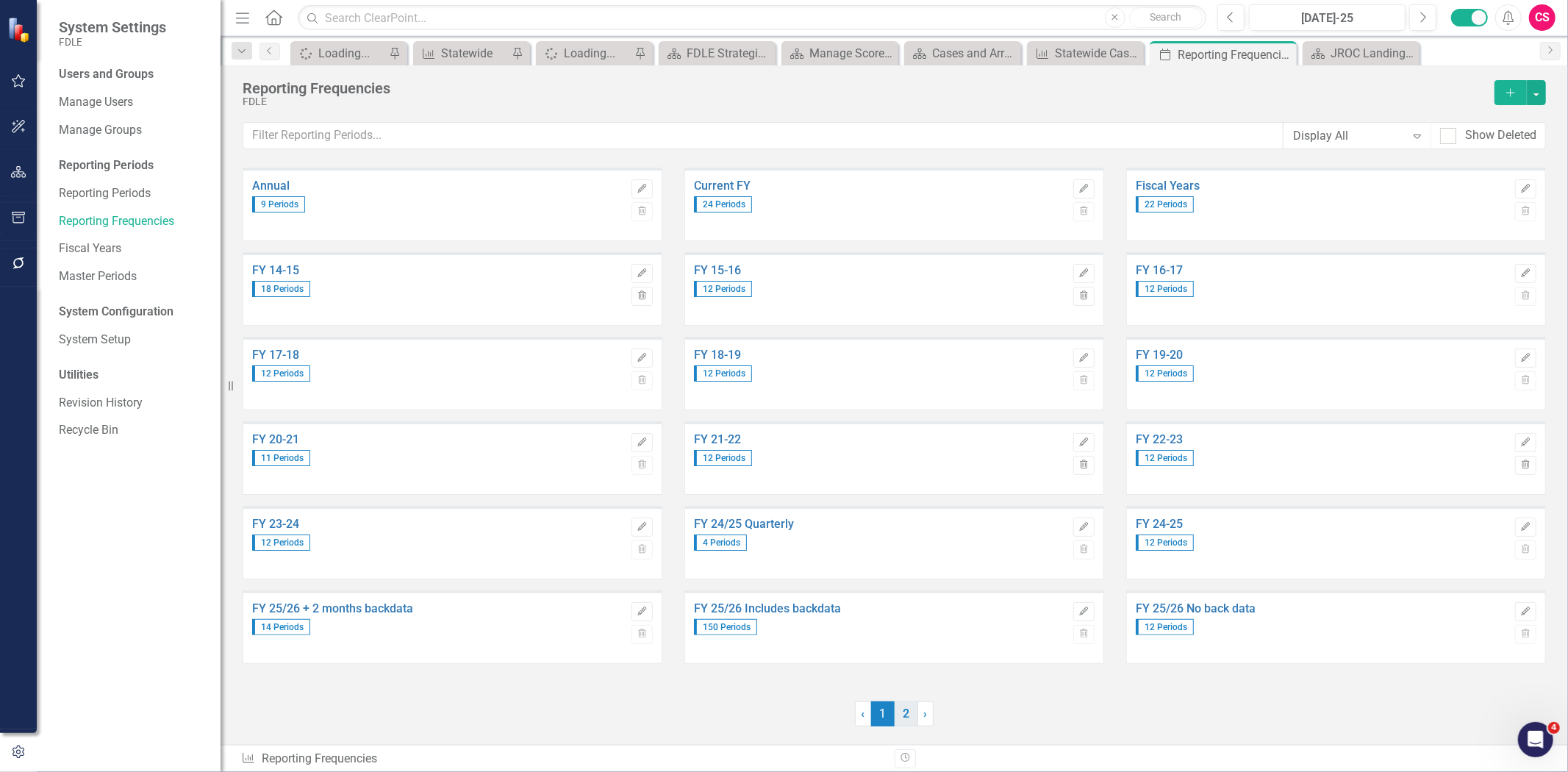
click at [905, 708] on link "2" at bounding box center [906, 714] width 23 height 25
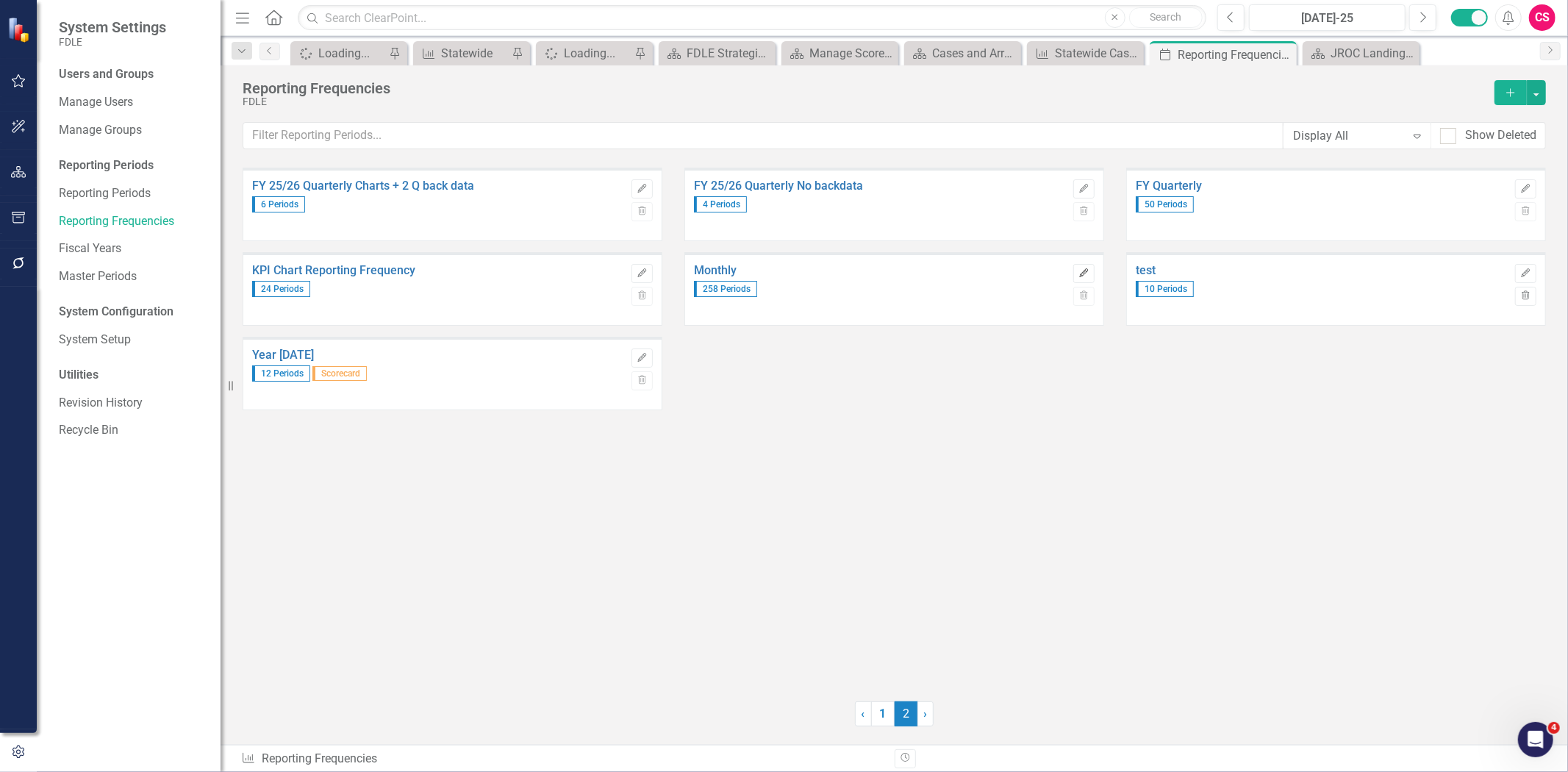
click at [1079, 272] on icon "Edit" at bounding box center [1084, 273] width 11 height 9
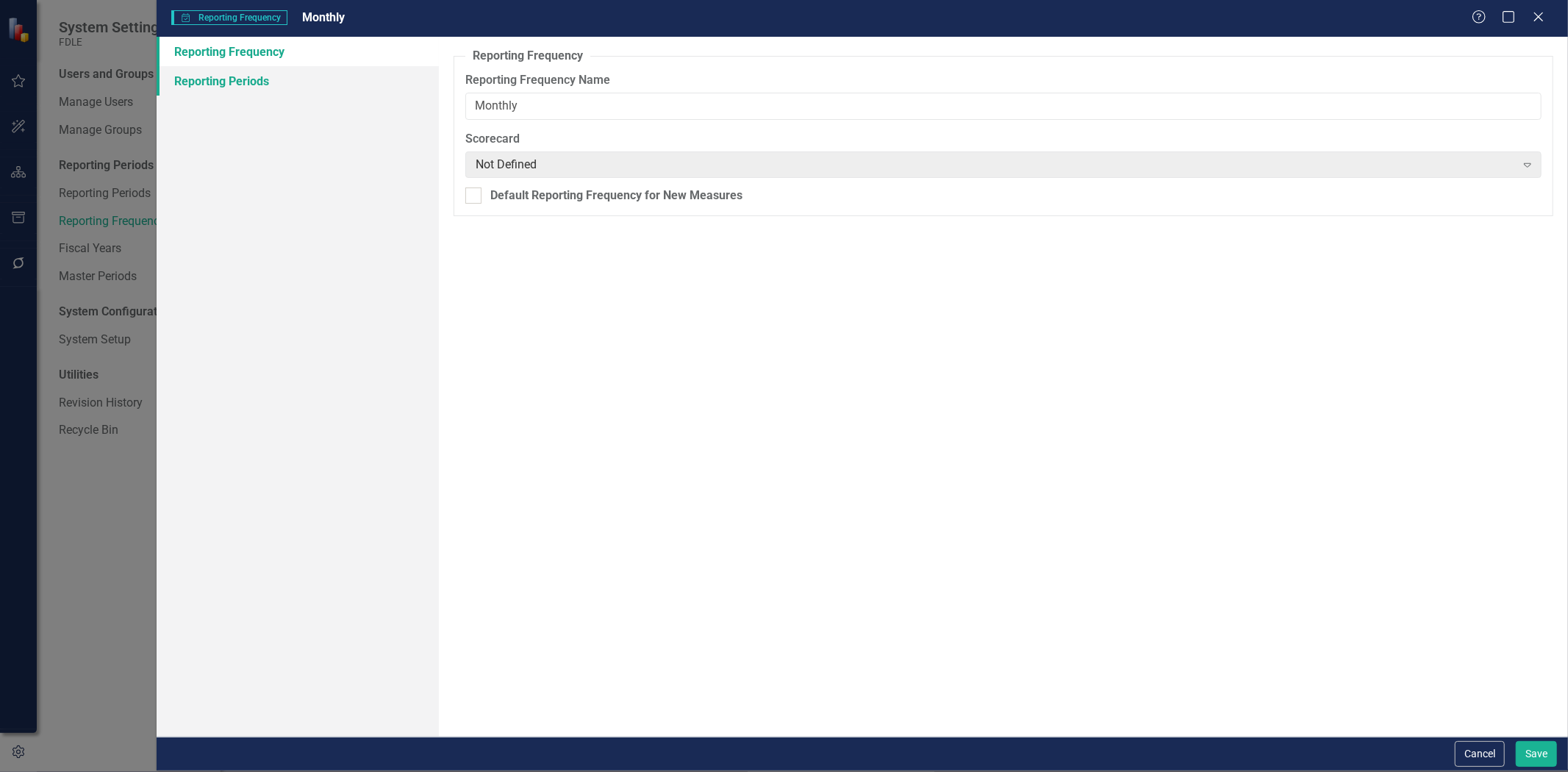
click at [216, 89] on link "Reporting Periods" at bounding box center [297, 80] width 282 height 29
click at [282, 85] on link "Reporting Periods" at bounding box center [297, 80] width 282 height 29
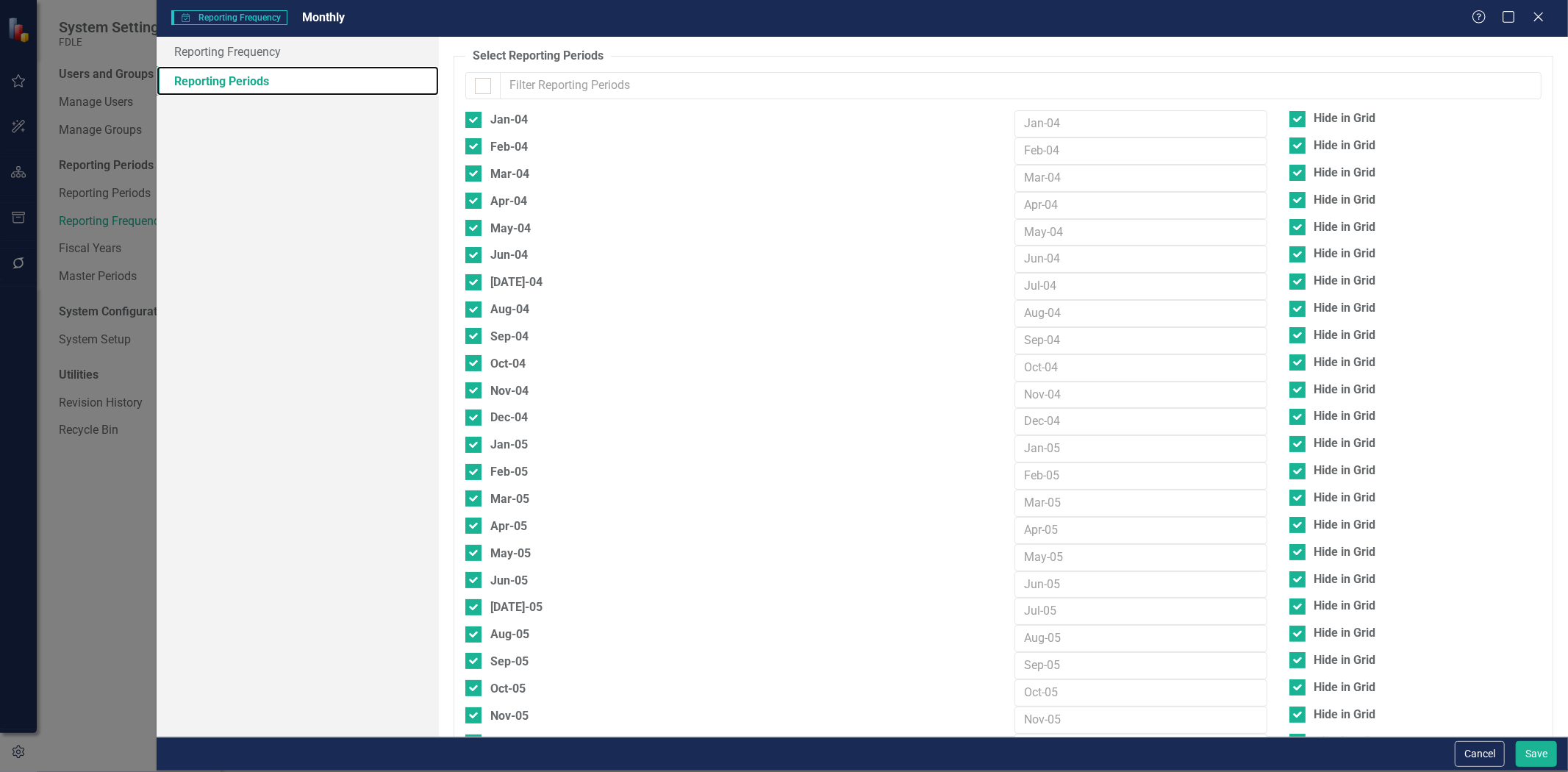
checkbox input "false"
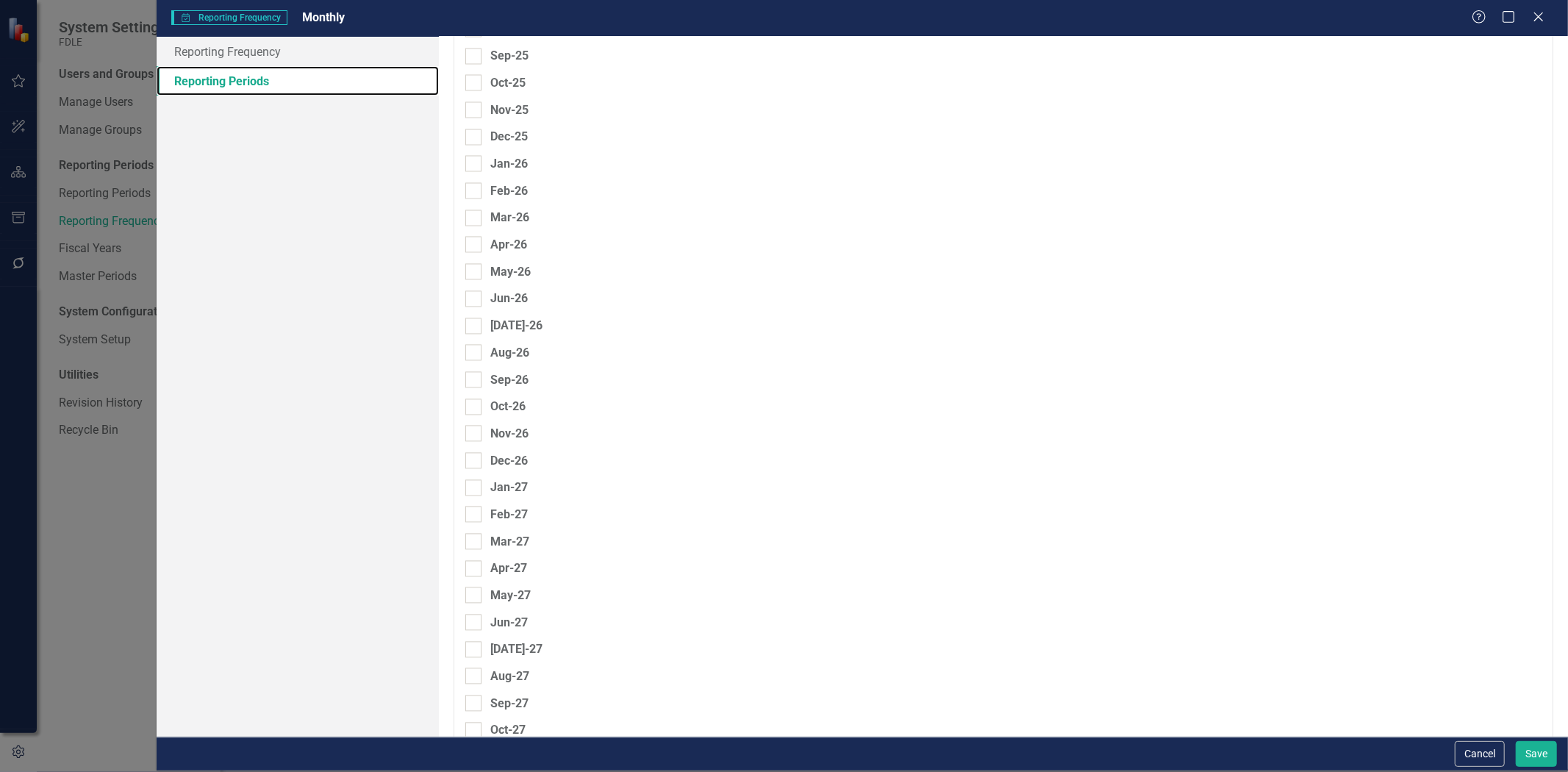
scroll to position [6863, 0]
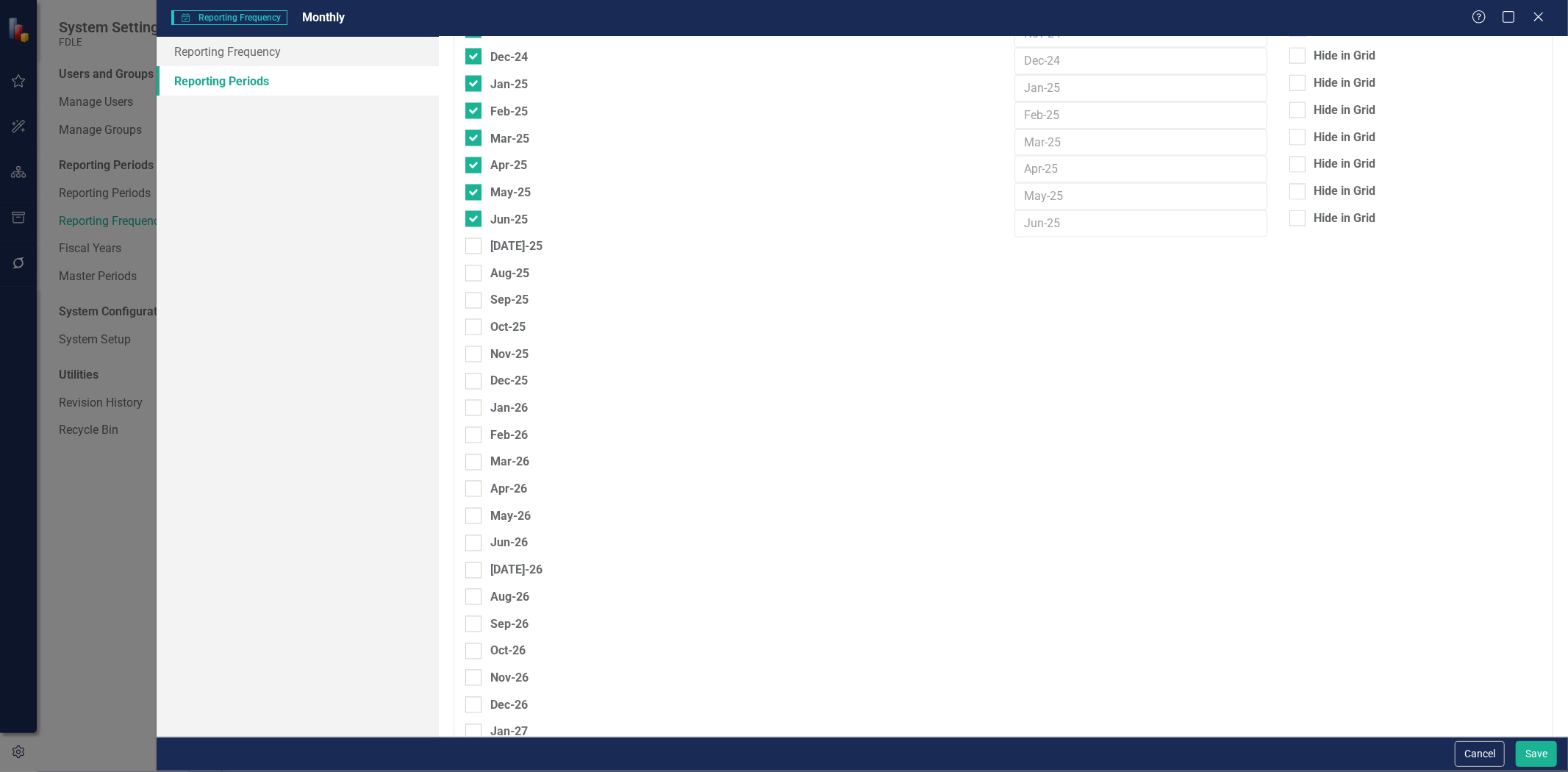
drag, startPoint x: 1523, startPoint y: 765, endPoint x: 1177, endPoint y: 695, distance: 353.0
click at [1041, 669] on div "Oct-26" at bounding box center [1003, 655] width 1098 height 27
click at [1480, 743] on button "Cancel" at bounding box center [1480, 754] width 50 height 25
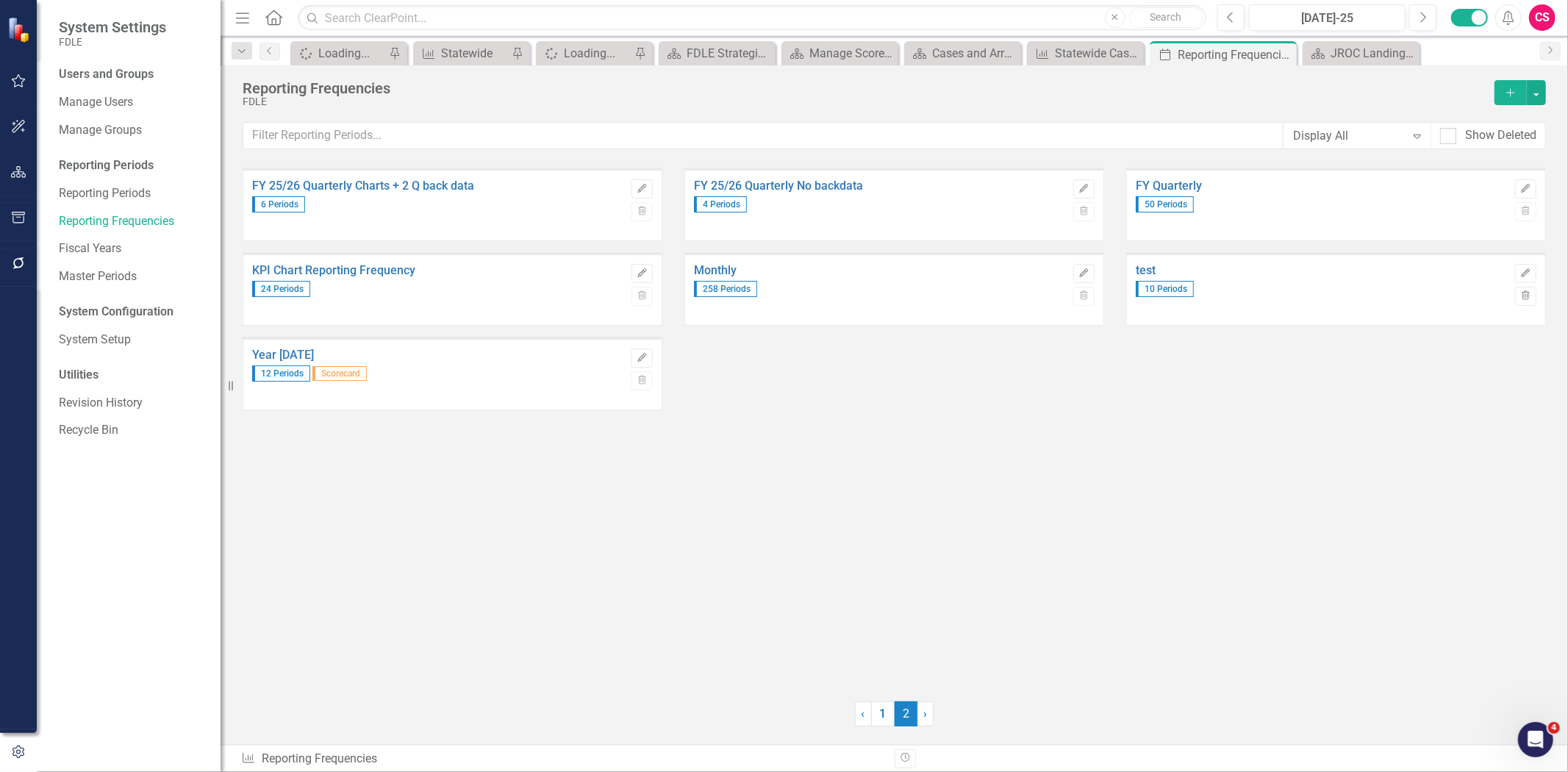
click at [1079, 264] on button "Edit" at bounding box center [1084, 274] width 21 height 19
